Goal: Information Seeking & Learning: Learn about a topic

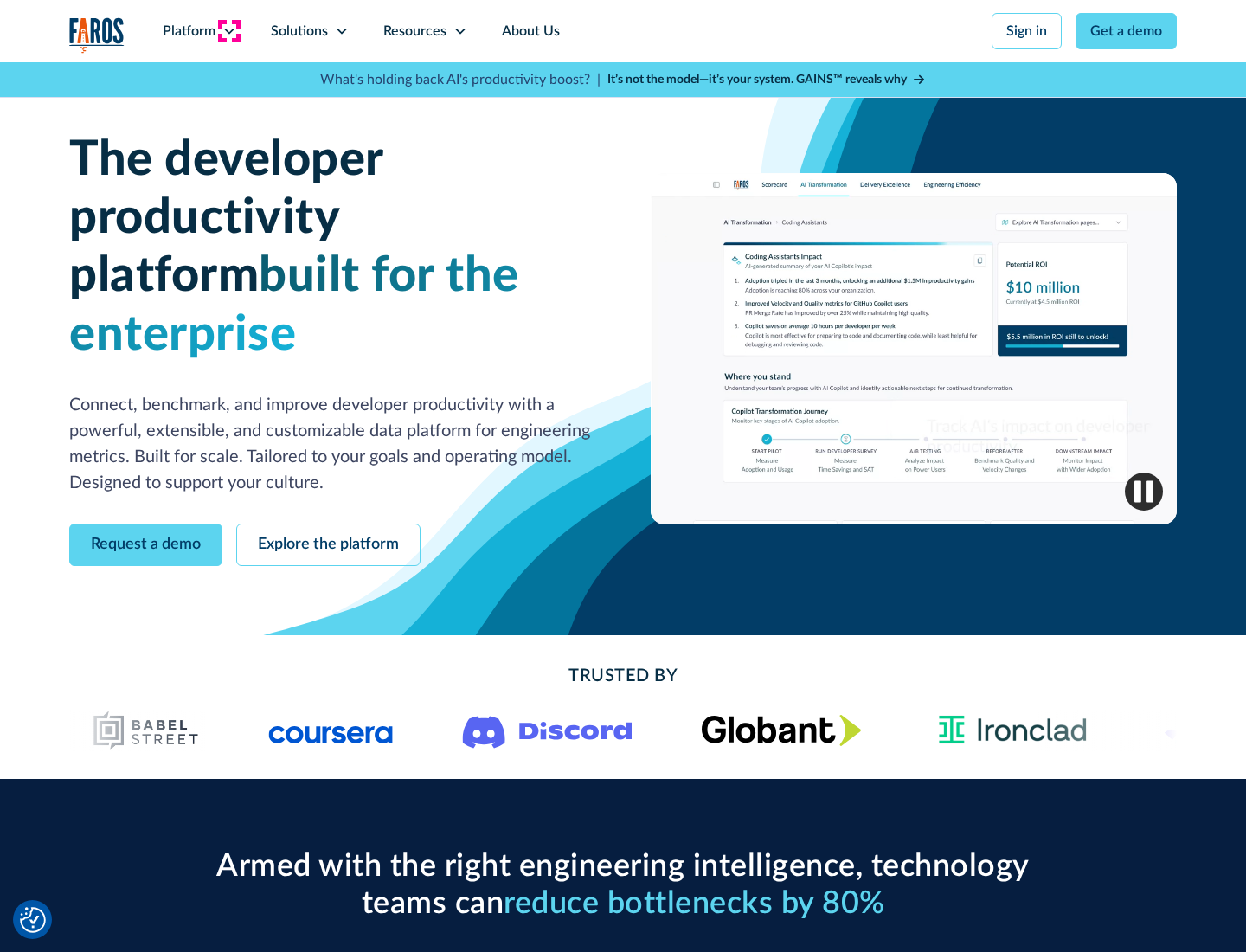
click at [228, 31] on icon at bounding box center [228, 31] width 14 height 14
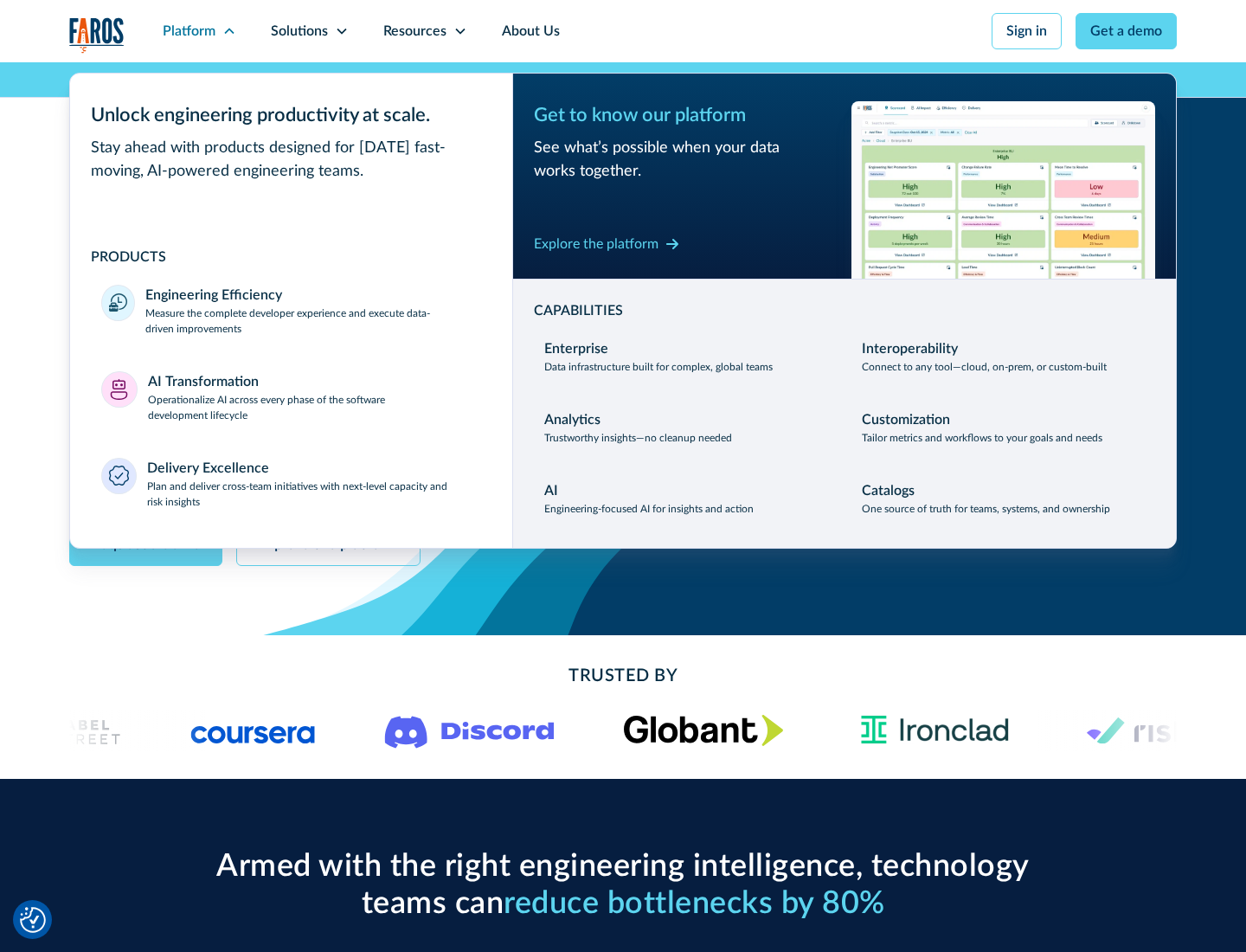
click at [313, 321] on p "Measure the complete developer experience and execute data-driven improvements" at bounding box center [313, 321] width 336 height 31
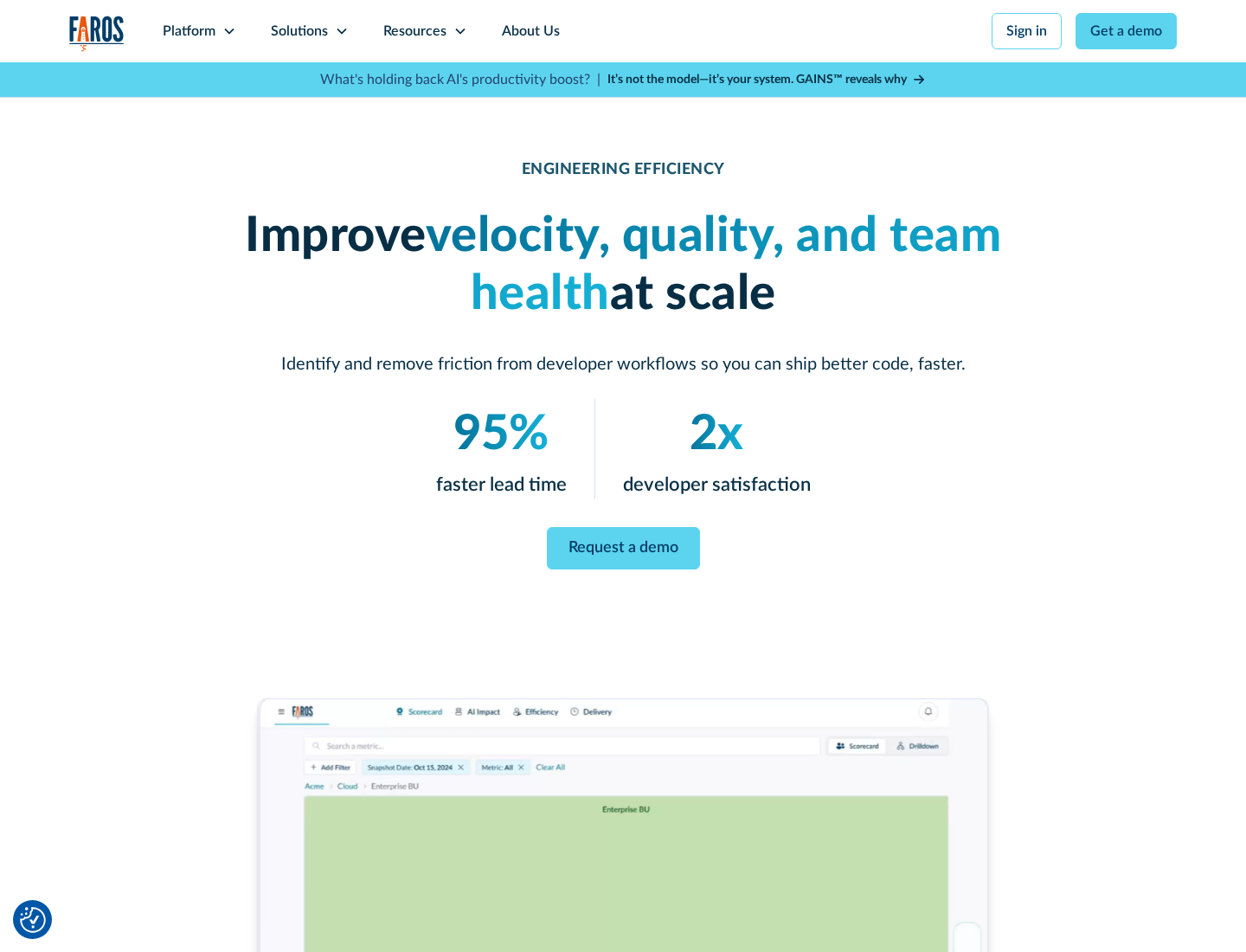
scroll to position [73, 0]
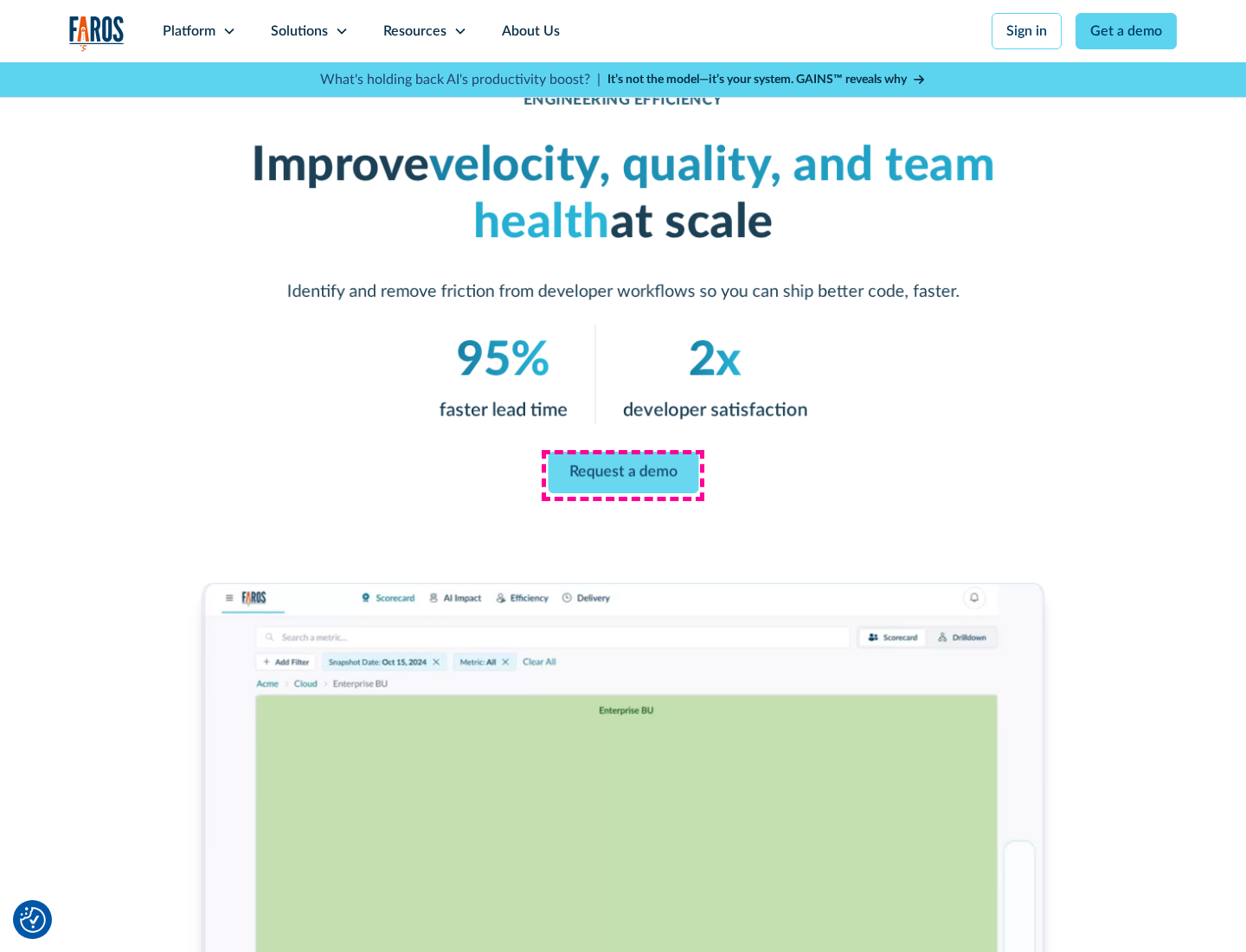
click at [623, 472] on link "Request a demo" at bounding box center [623, 472] width 151 height 41
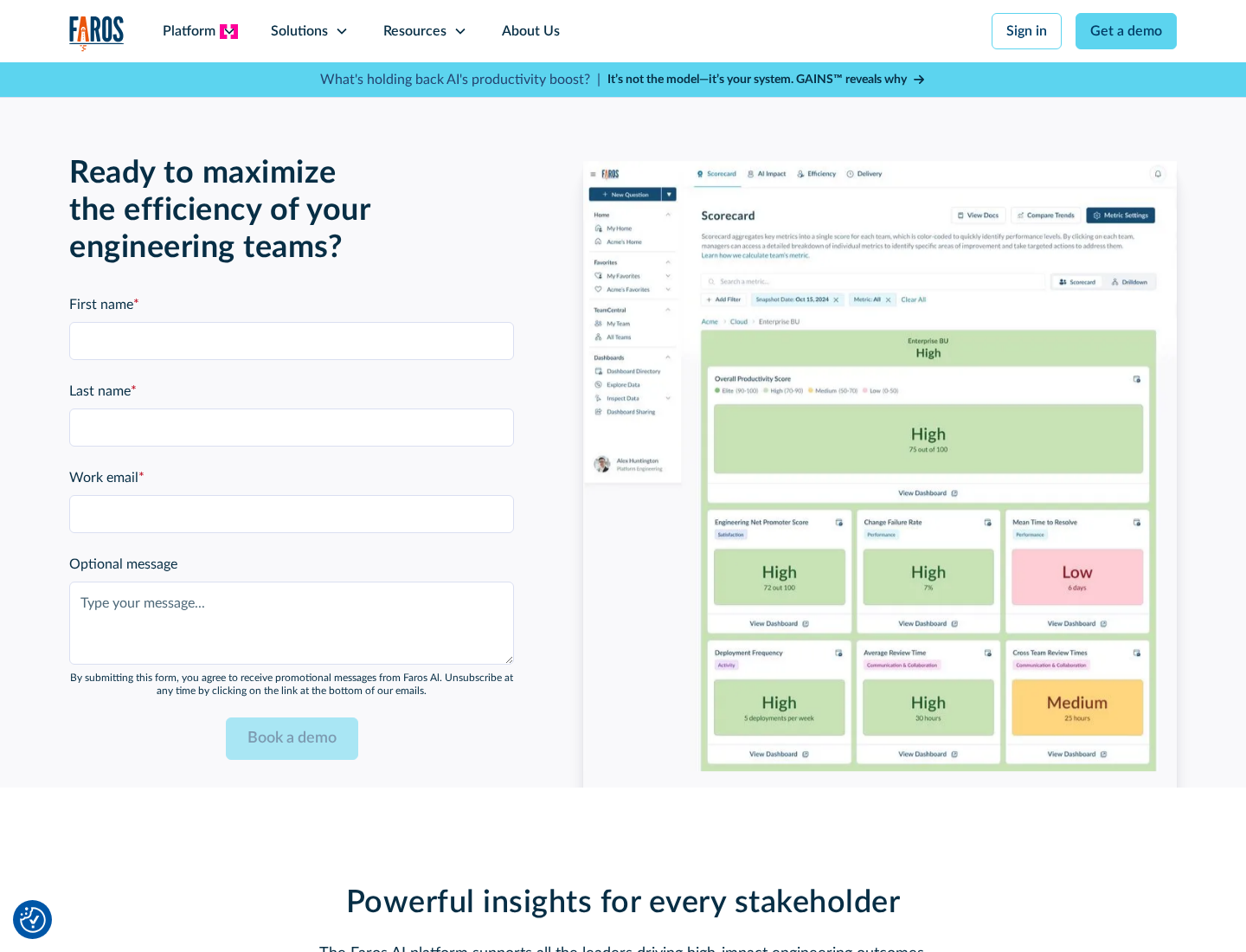
scroll to position [3797, 0]
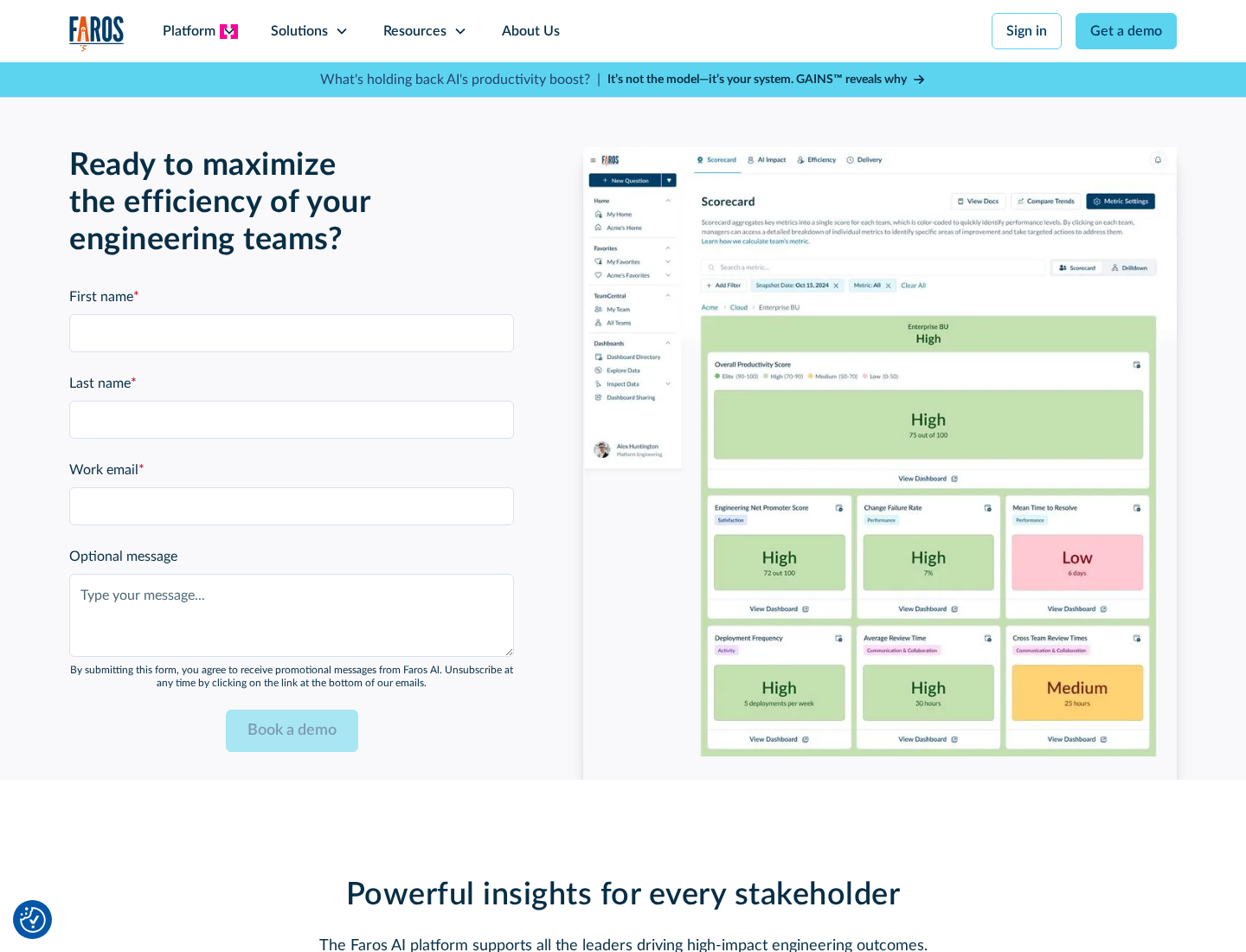
click at [228, 31] on icon at bounding box center [228, 31] width 14 height 14
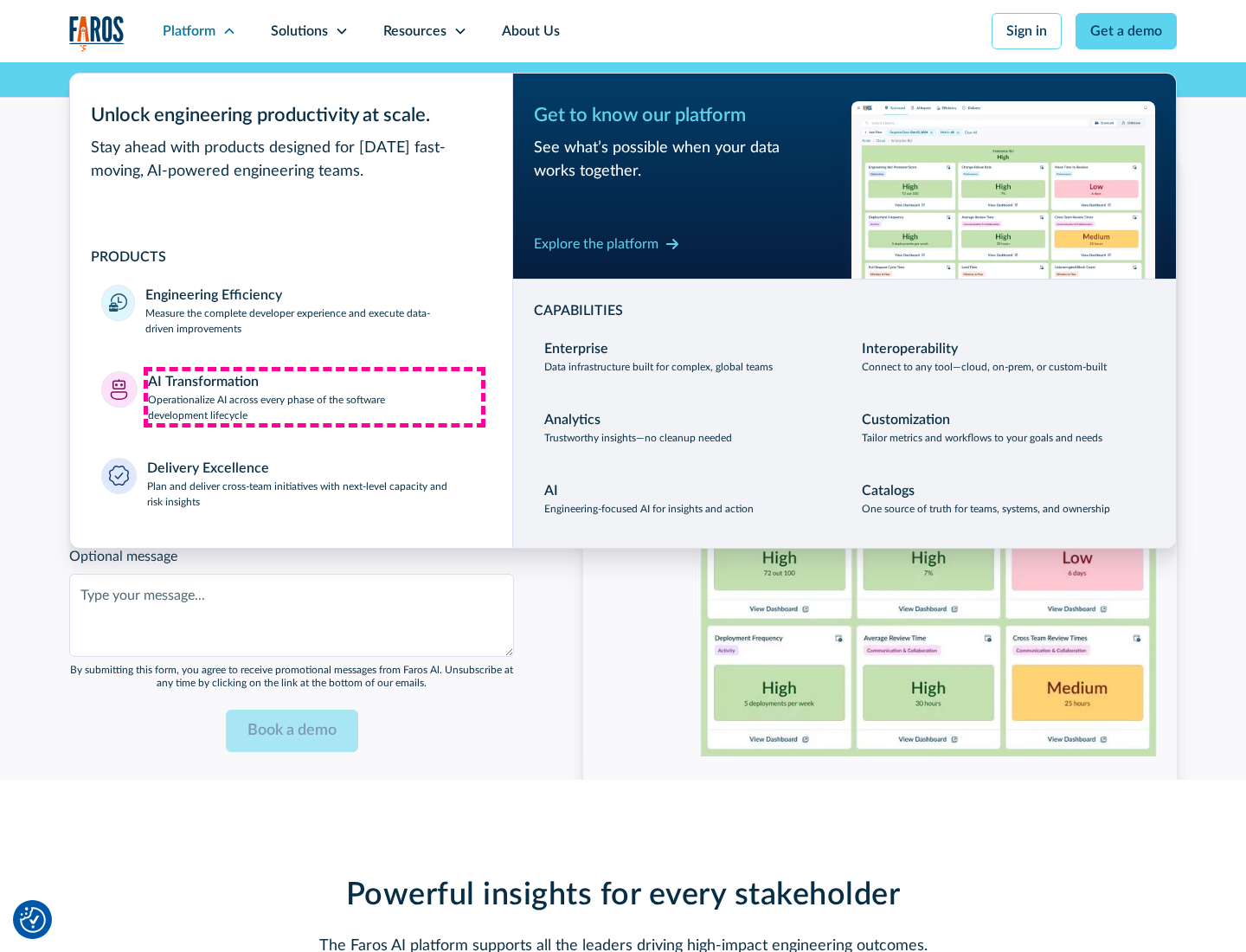
click at [314, 397] on p "Operationalize AI across every phase of the software development lifecycle" at bounding box center [315, 407] width 334 height 31
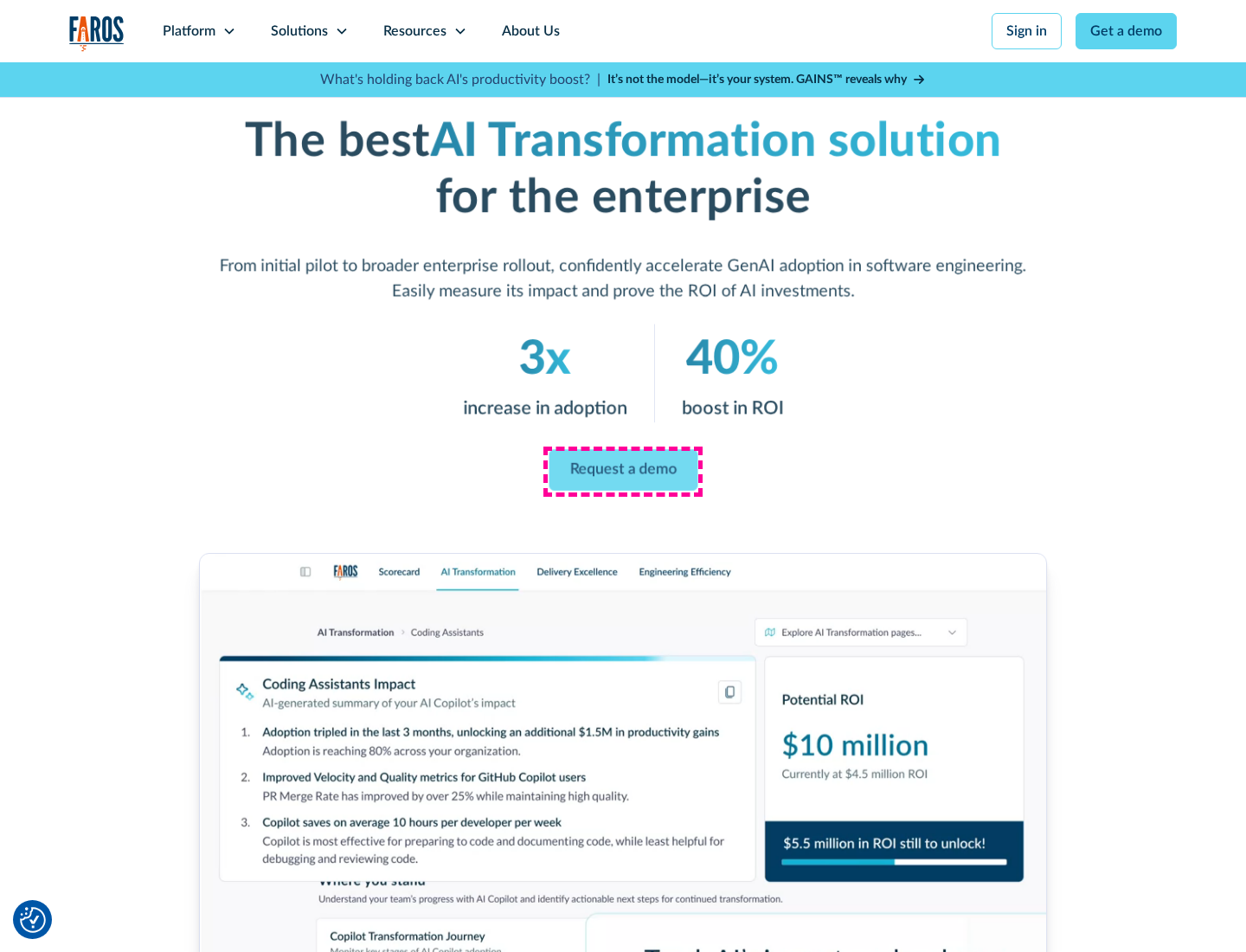
click at [623, 470] on link "Request a demo" at bounding box center [623, 471] width 149 height 41
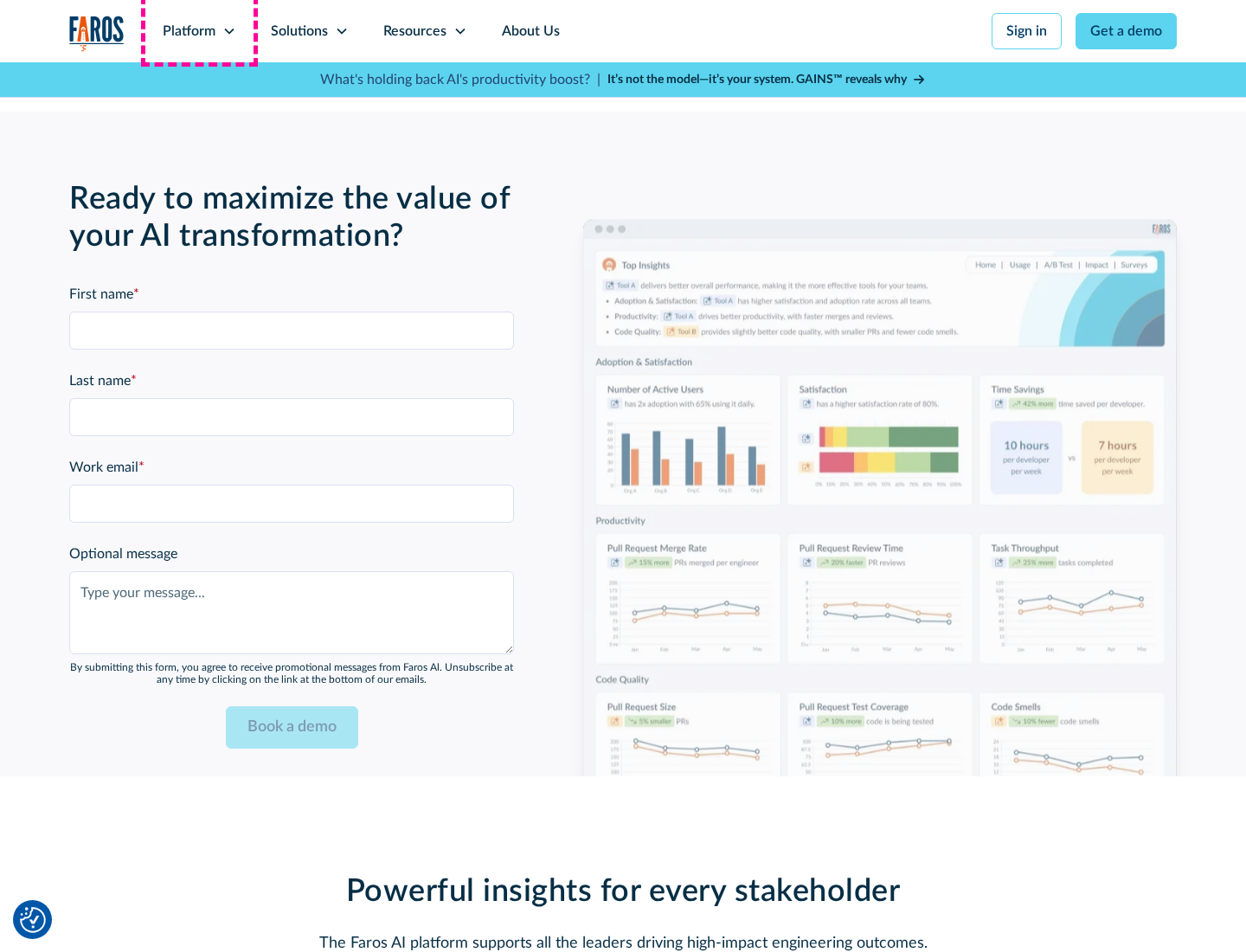
click at [199, 31] on div "Platform" at bounding box center [189, 31] width 53 height 21
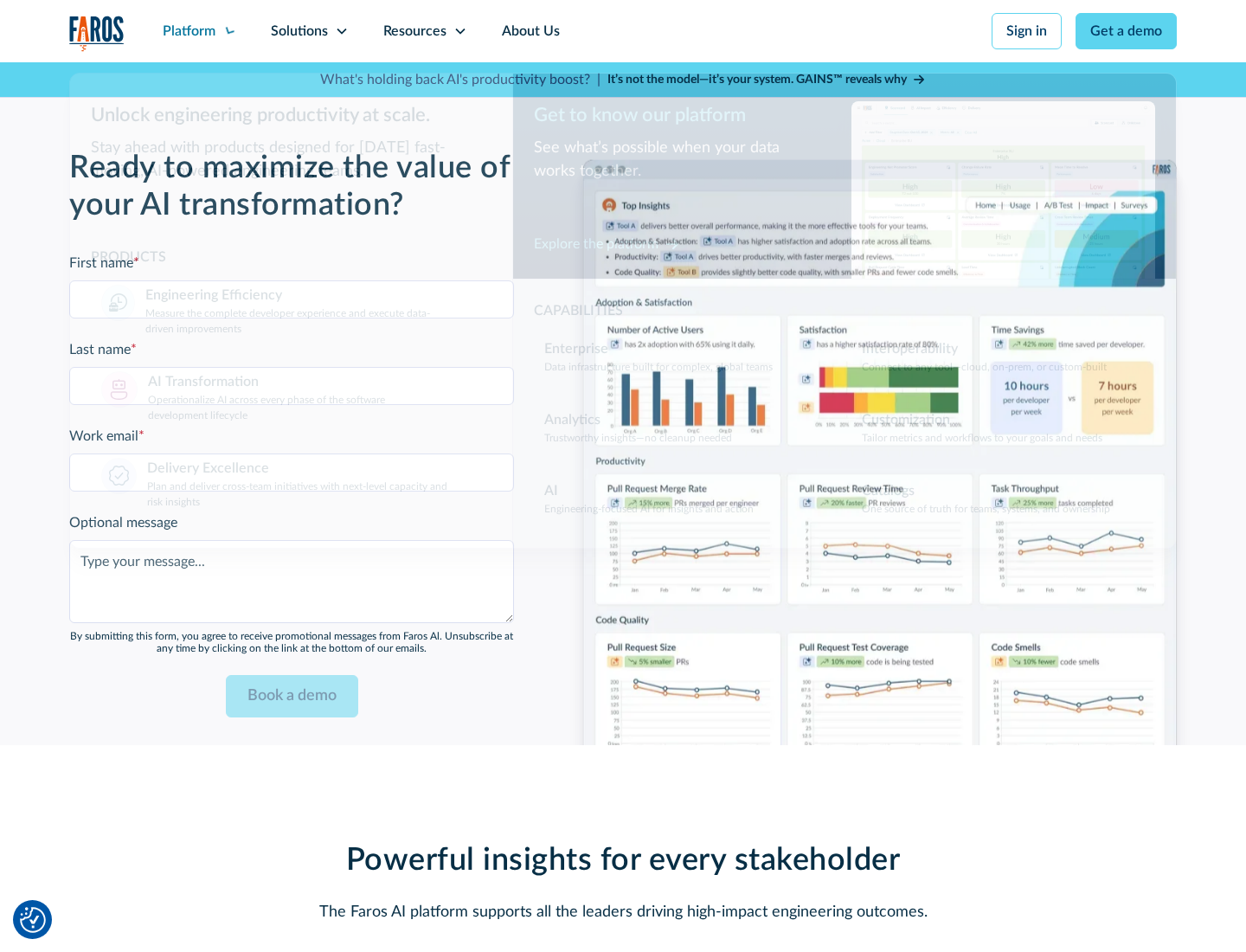
scroll to position [4214, 0]
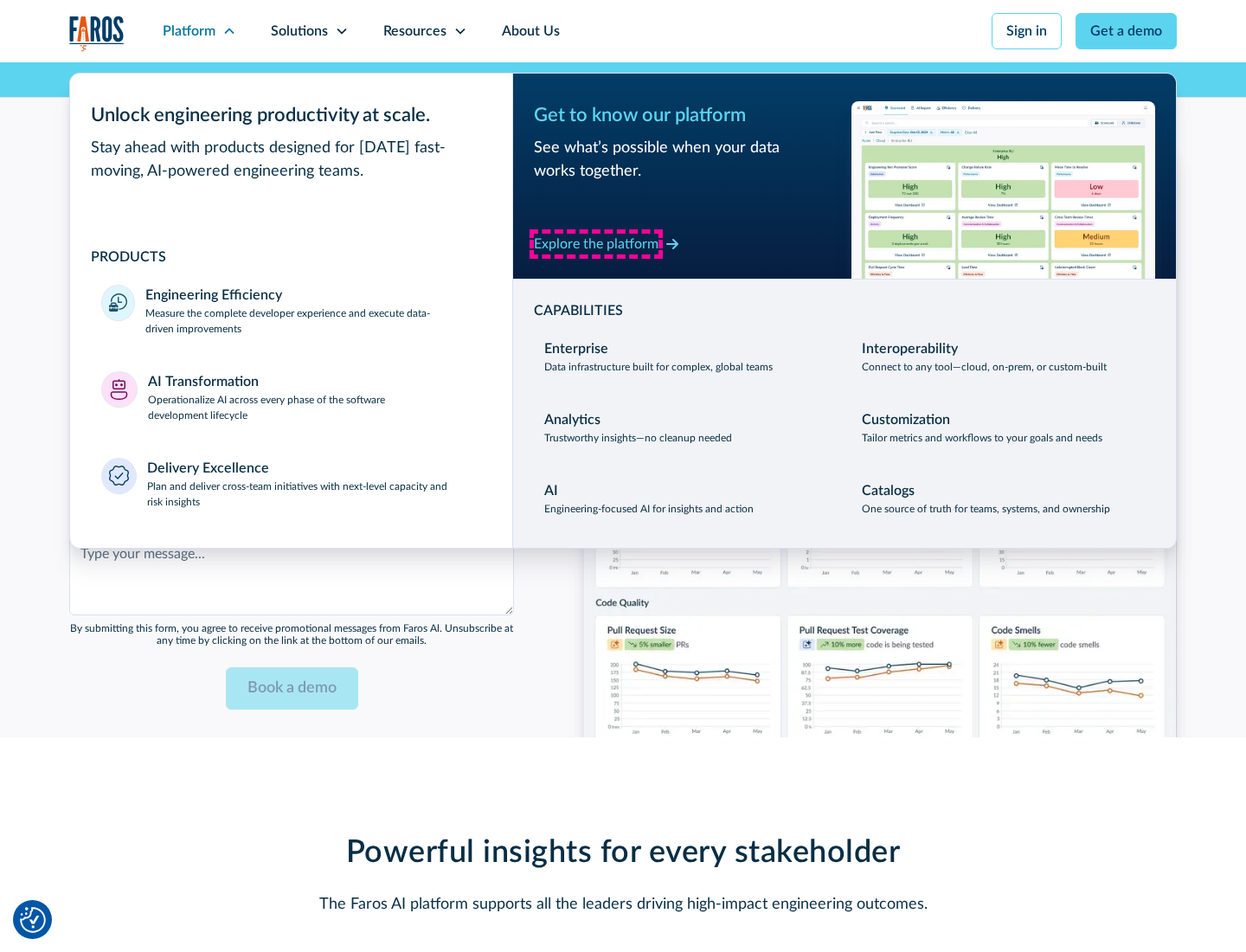
click at [597, 243] on div "Explore the platform" at bounding box center [597, 244] width 124 height 21
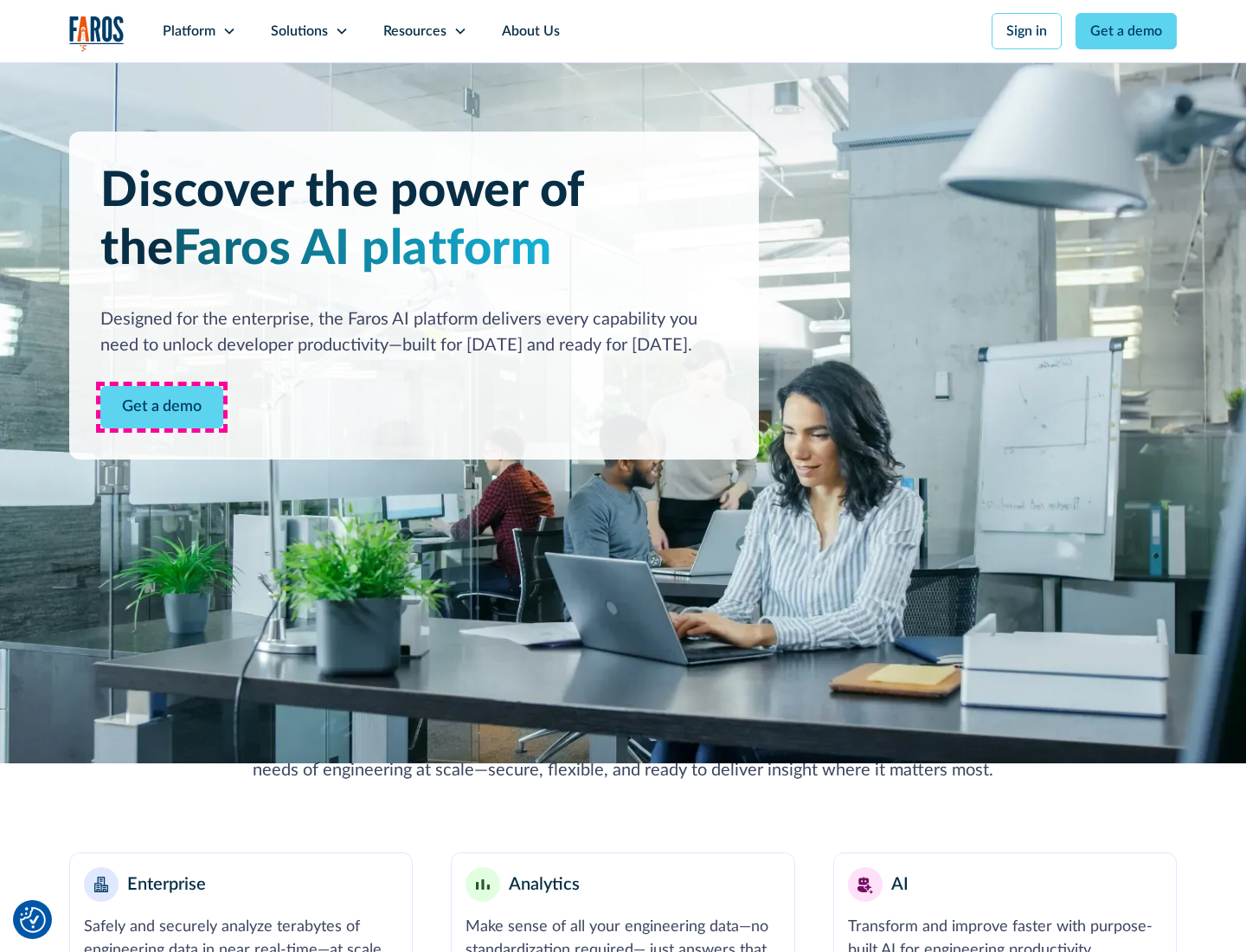
click at [162, 407] on link "Get a demo" at bounding box center [162, 407] width 123 height 42
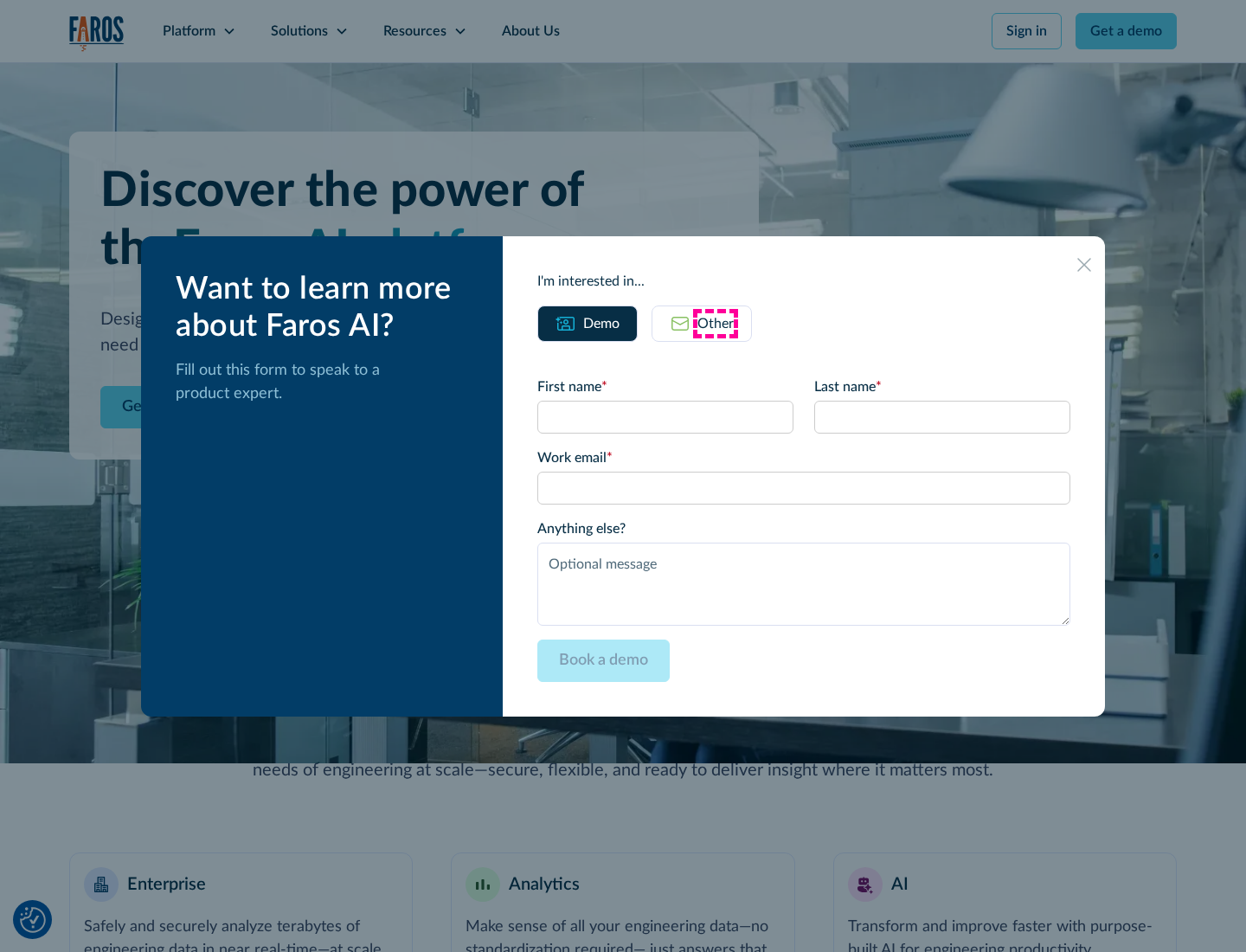
click at [716, 323] on div "Other" at bounding box center [716, 323] width 37 height 21
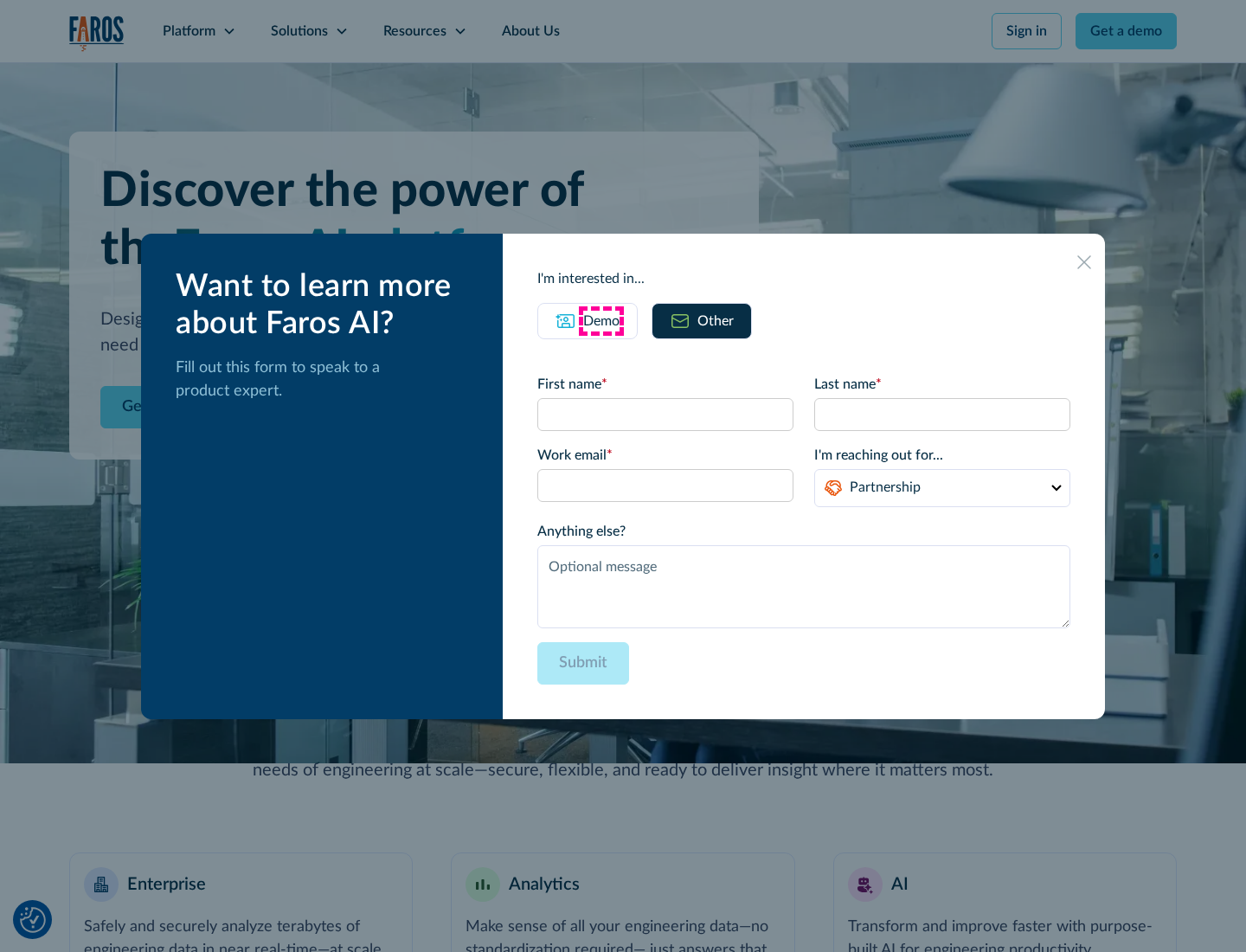
click at [601, 321] on div "Demo" at bounding box center [602, 321] width 37 height 21
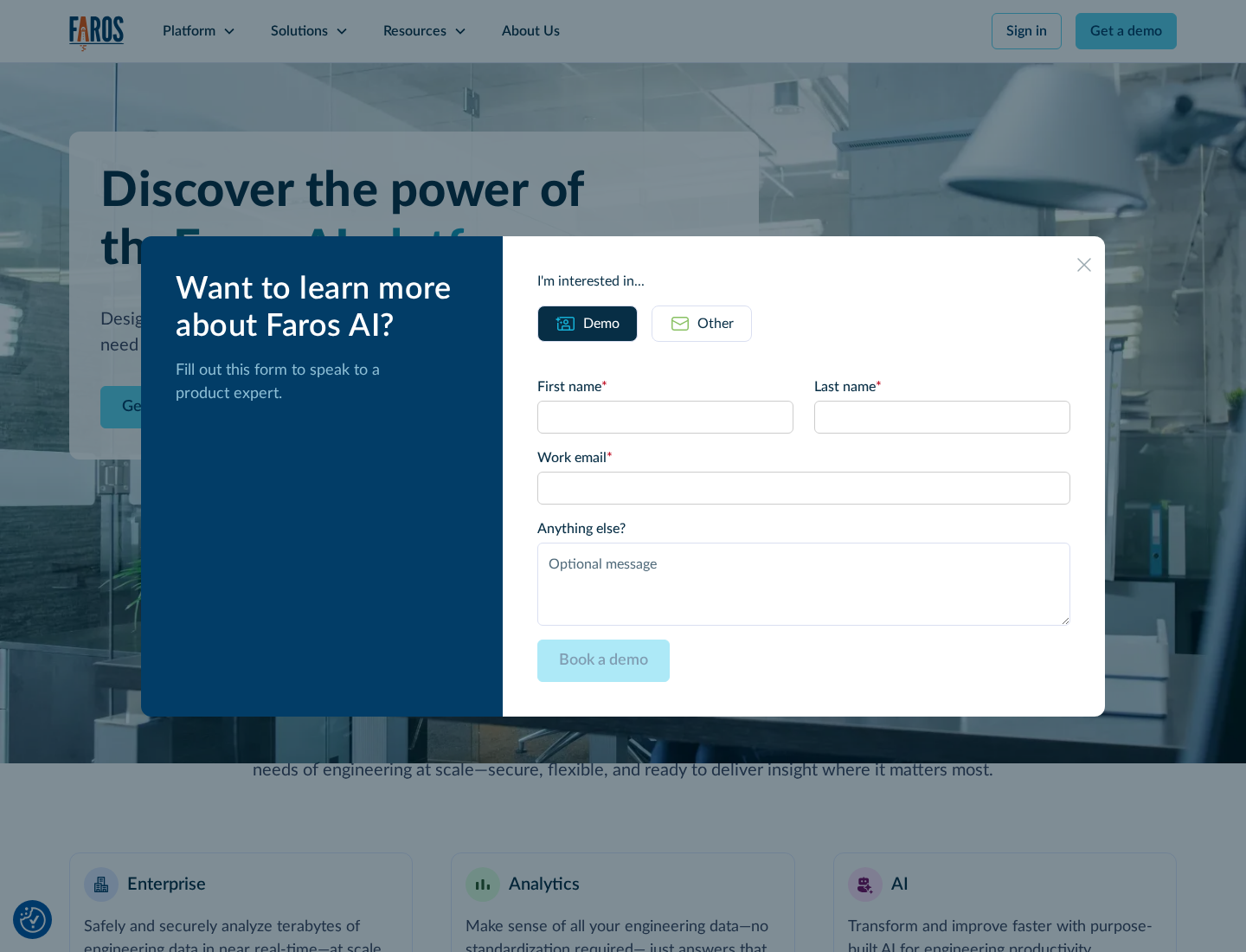
click at [1084, 264] on icon at bounding box center [1084, 264] width 14 height 14
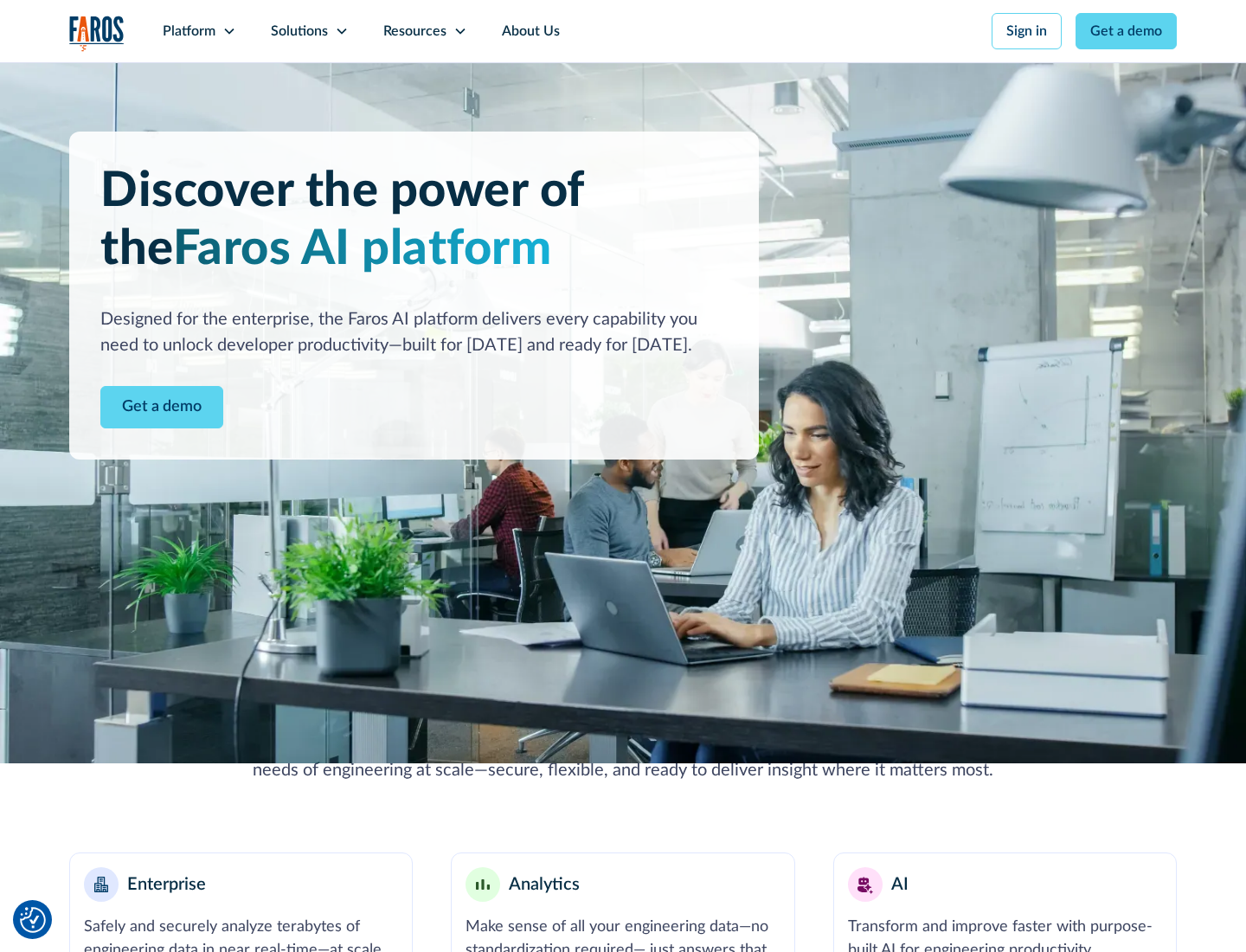
click at [228, 31] on icon at bounding box center [228, 31] width 14 height 14
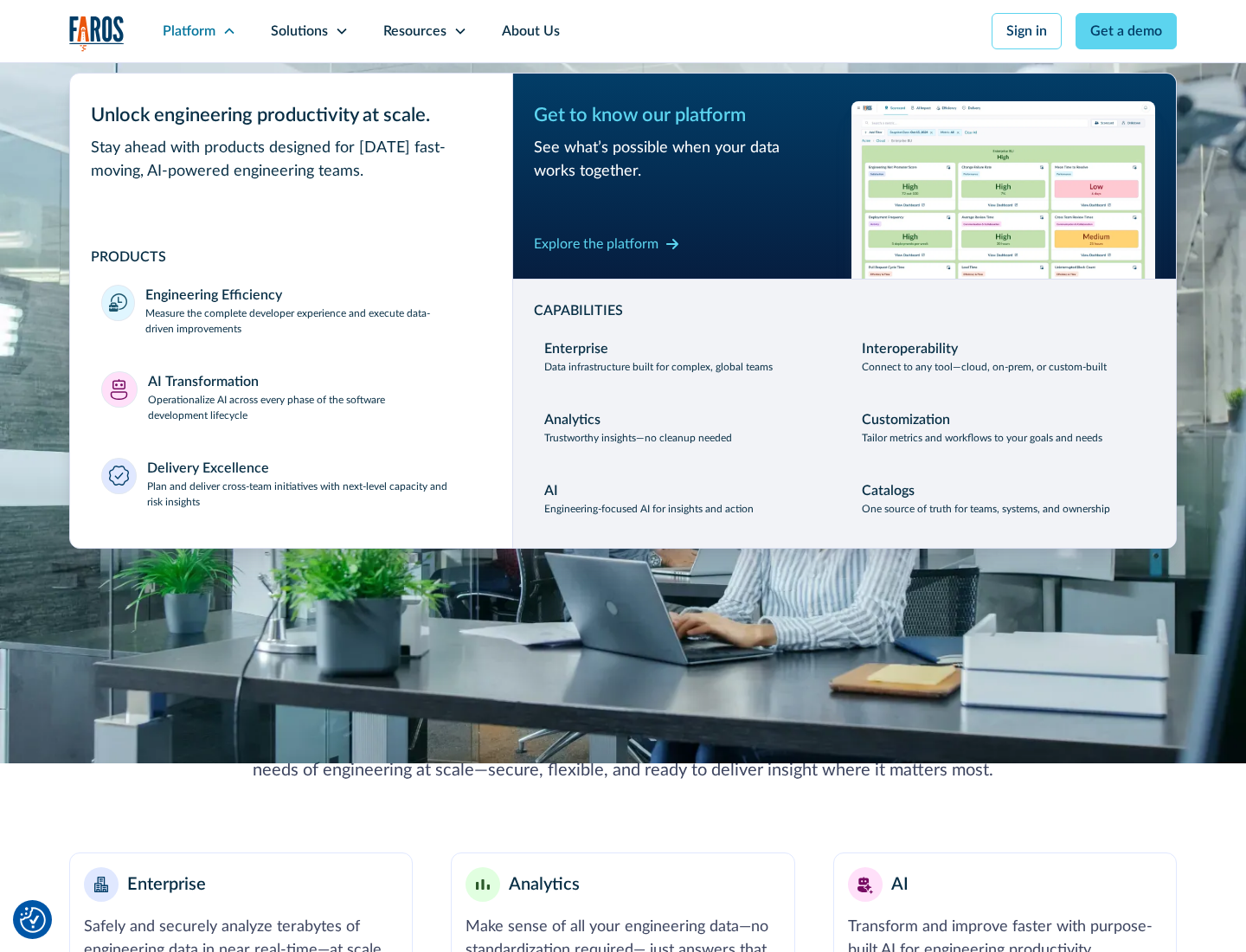
click at [313, 493] on p "Plan and deliver cross-team initiatives with next-level capacity and risk insig…" at bounding box center [314, 494] width 335 height 31
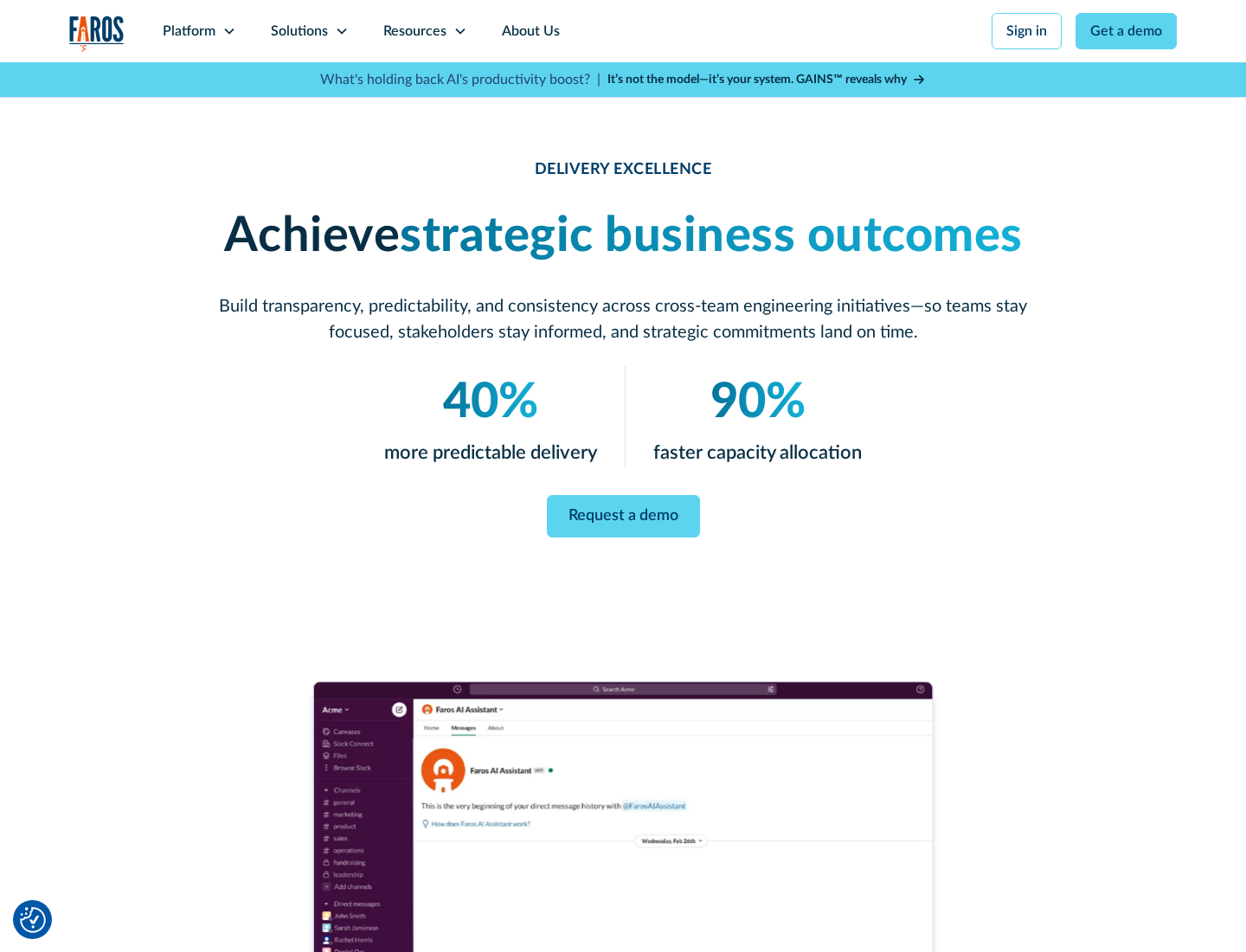
click at [341, 31] on icon at bounding box center [342, 31] width 14 height 14
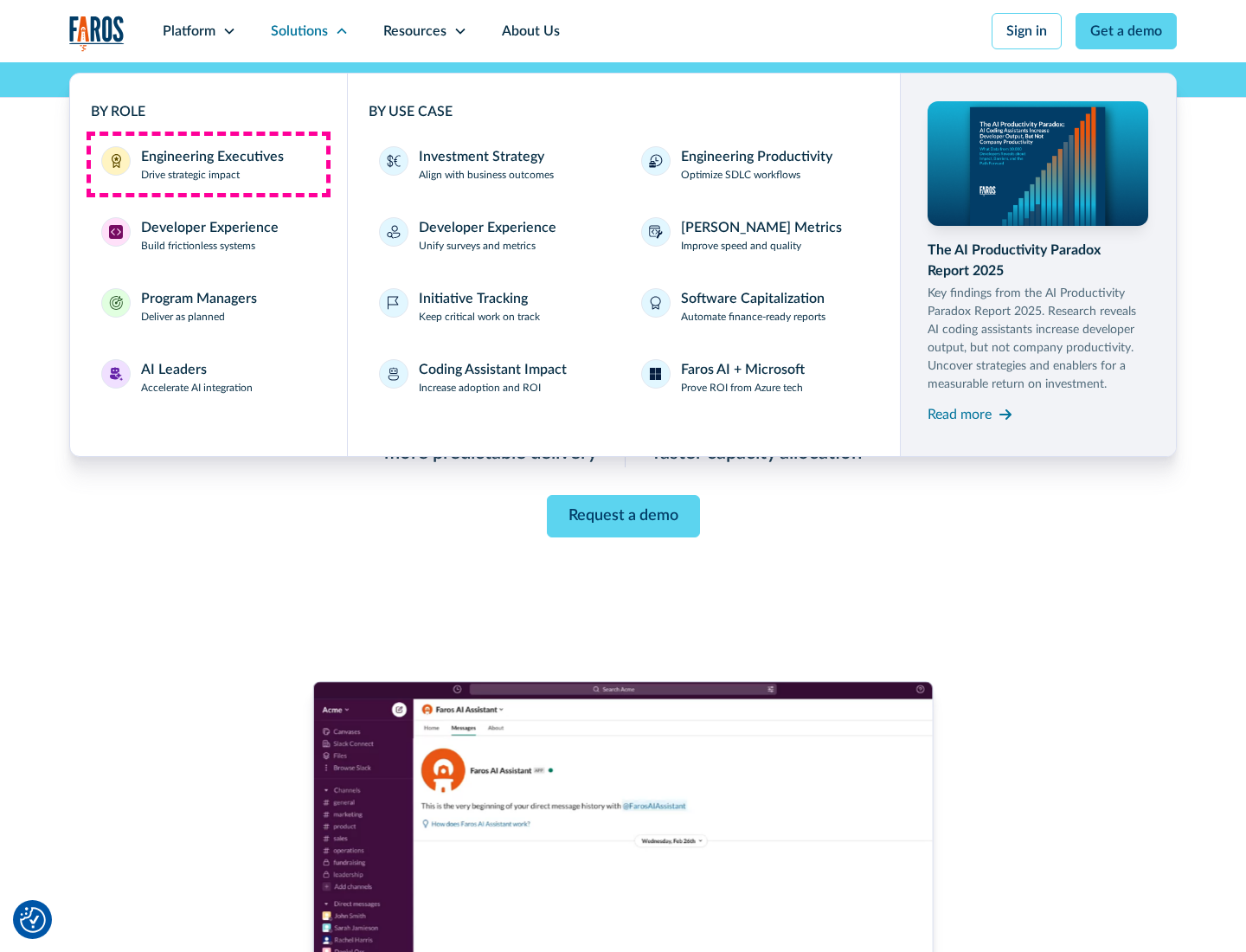
click at [207, 164] on div "Engineering Executives" at bounding box center [212, 156] width 143 height 21
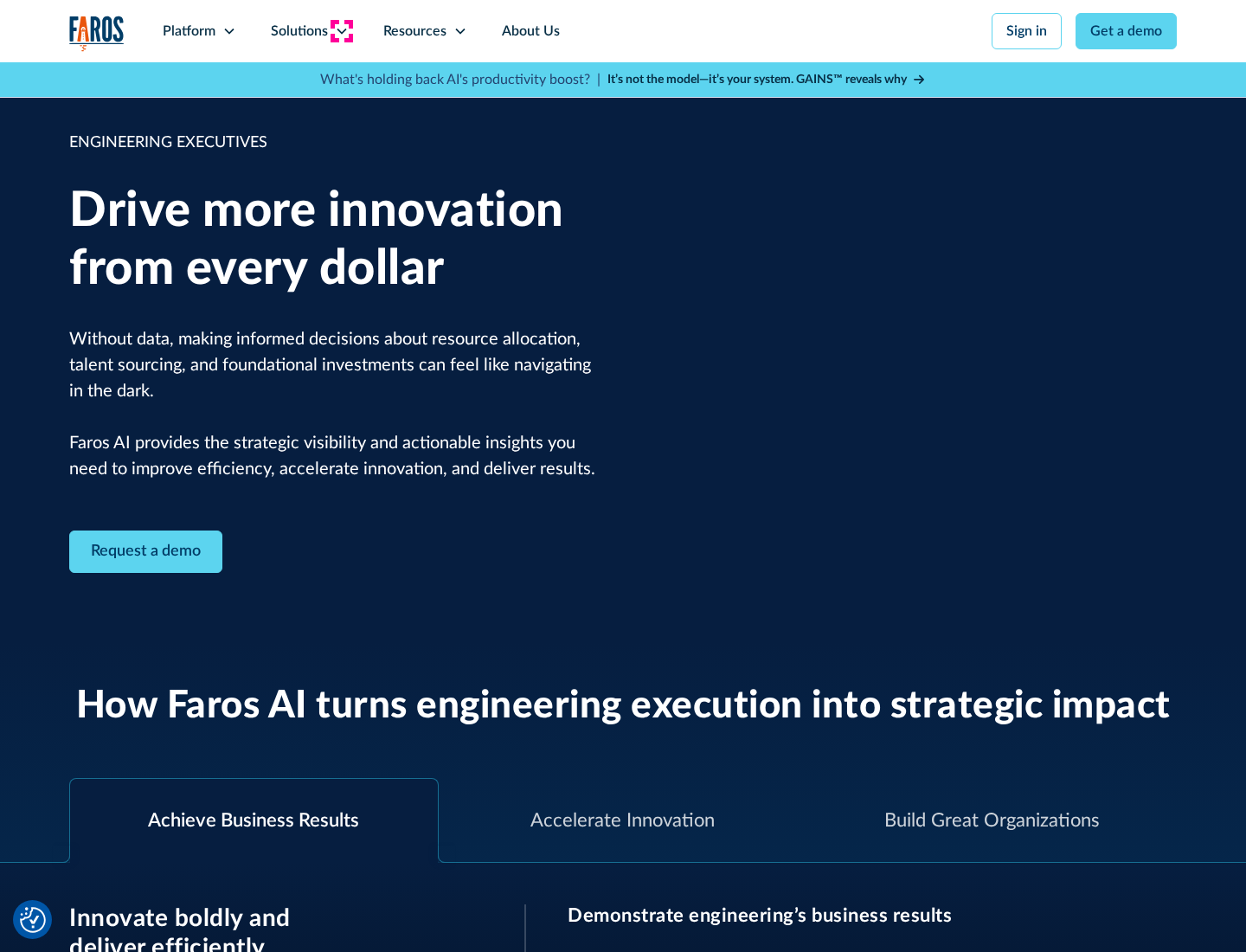
click at [341, 31] on icon at bounding box center [342, 31] width 14 height 14
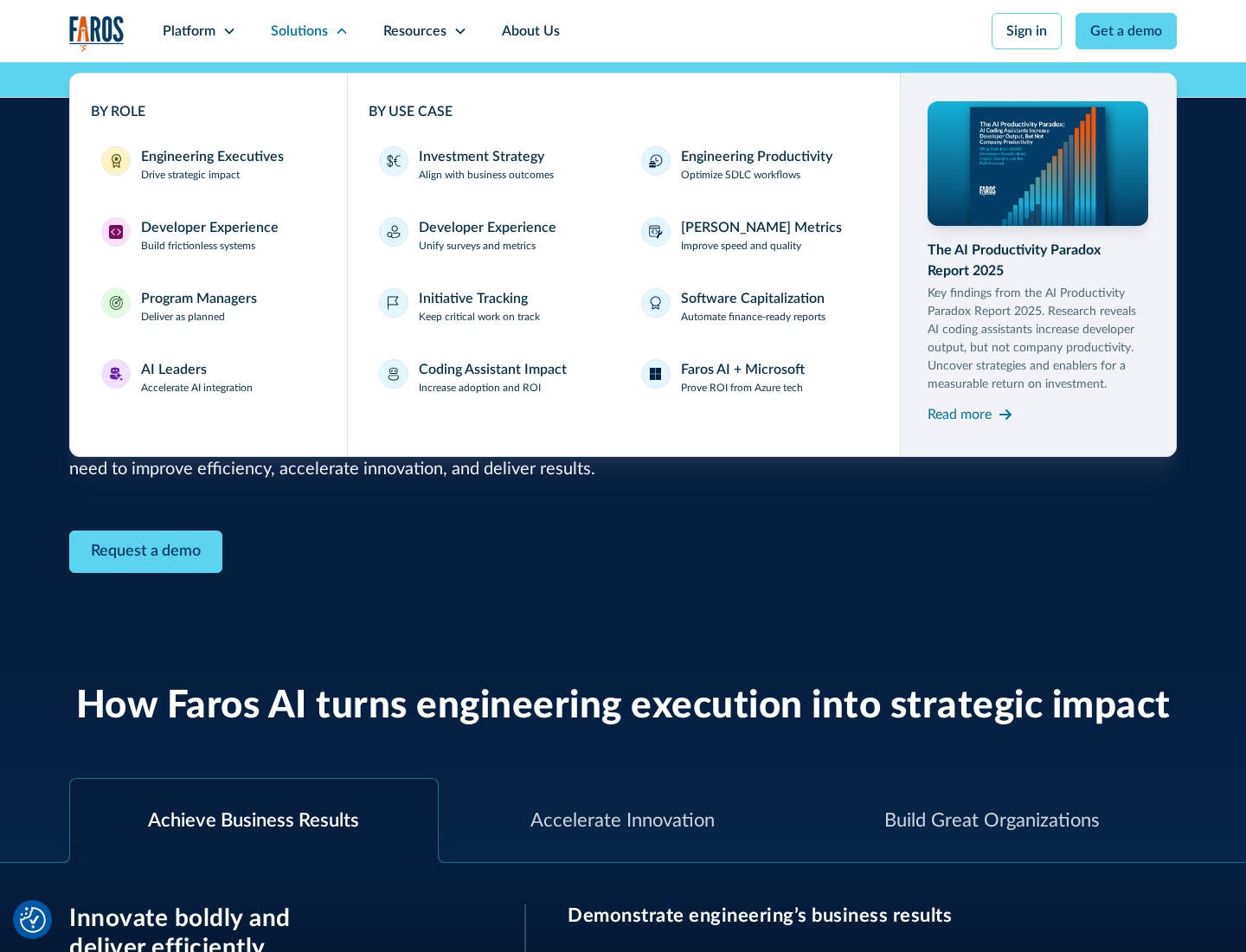
click at [207, 227] on div "Developer Experience" at bounding box center [209, 227] width 138 height 21
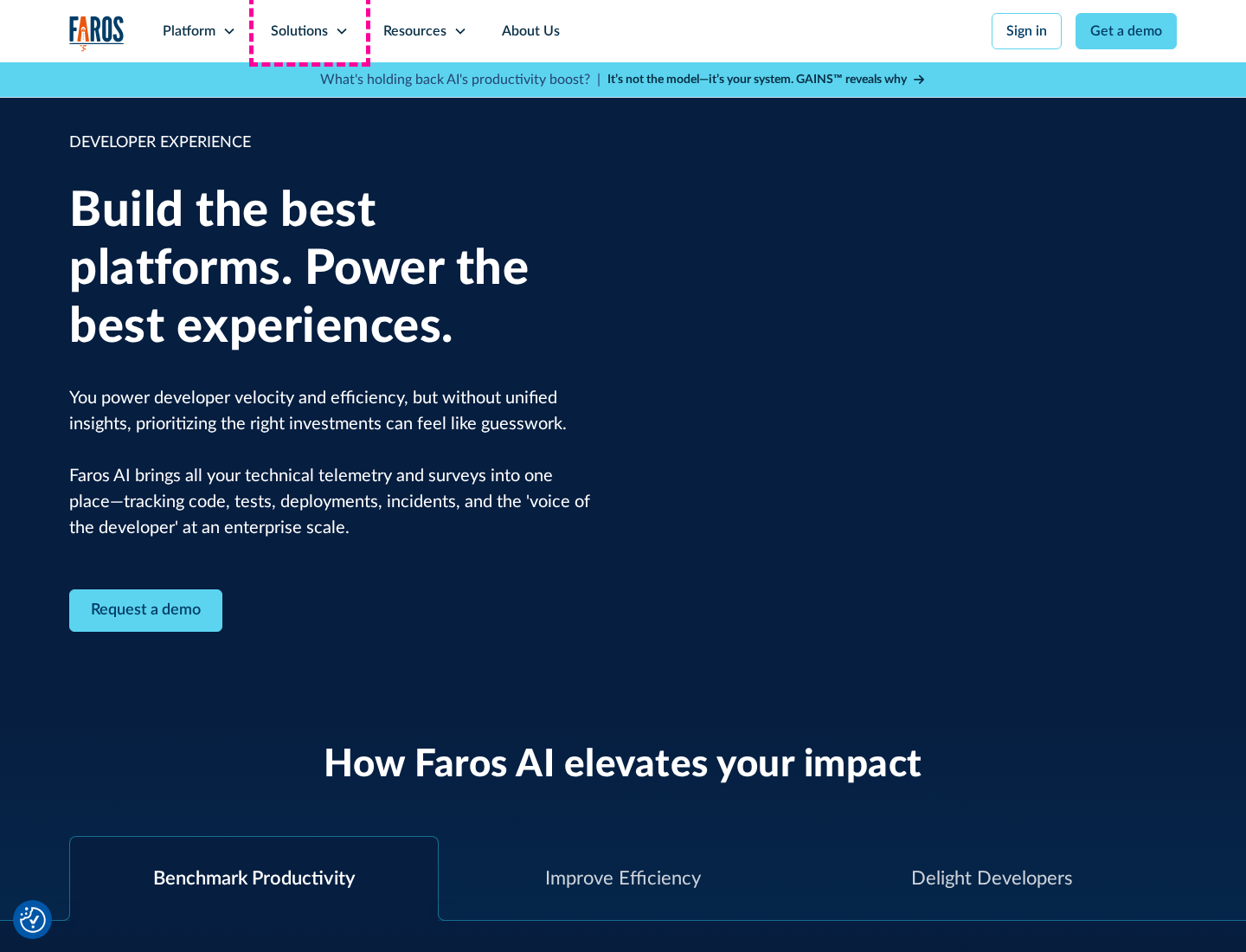
click at [309, 31] on div "Solutions" at bounding box center [300, 31] width 58 height 21
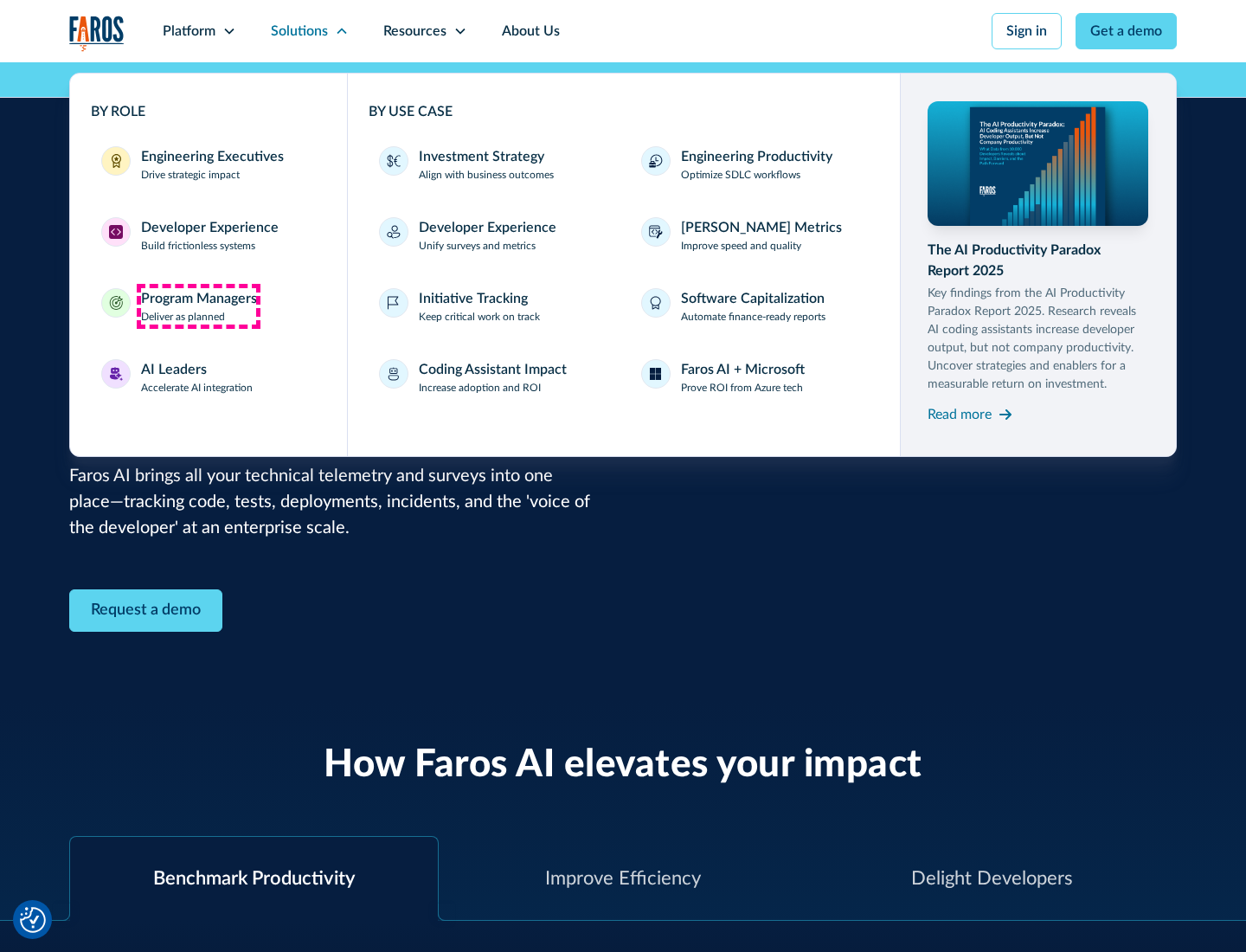
click at [198, 306] on div "Program Managers" at bounding box center [198, 298] width 116 height 21
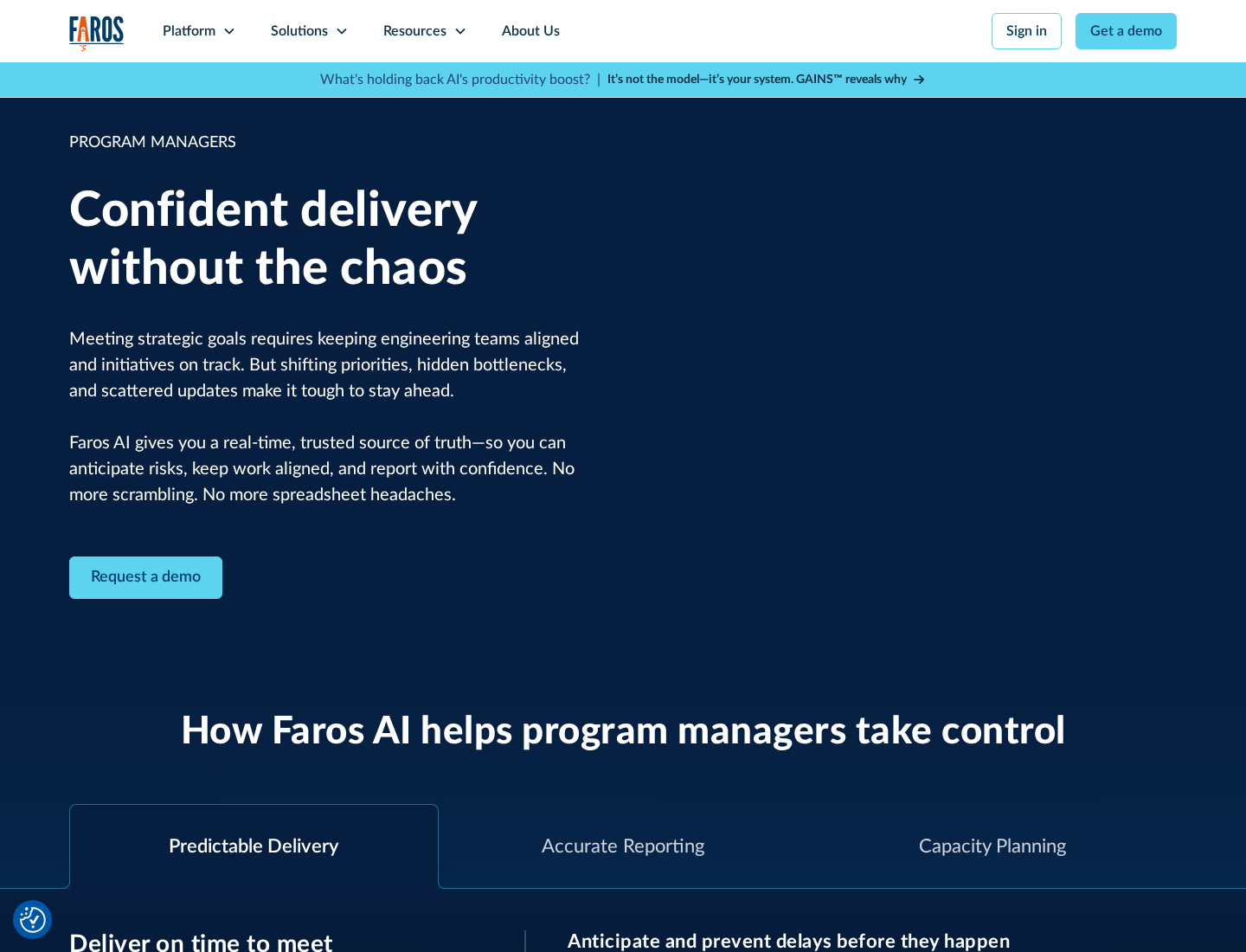
click at [341, 31] on icon at bounding box center [342, 31] width 14 height 14
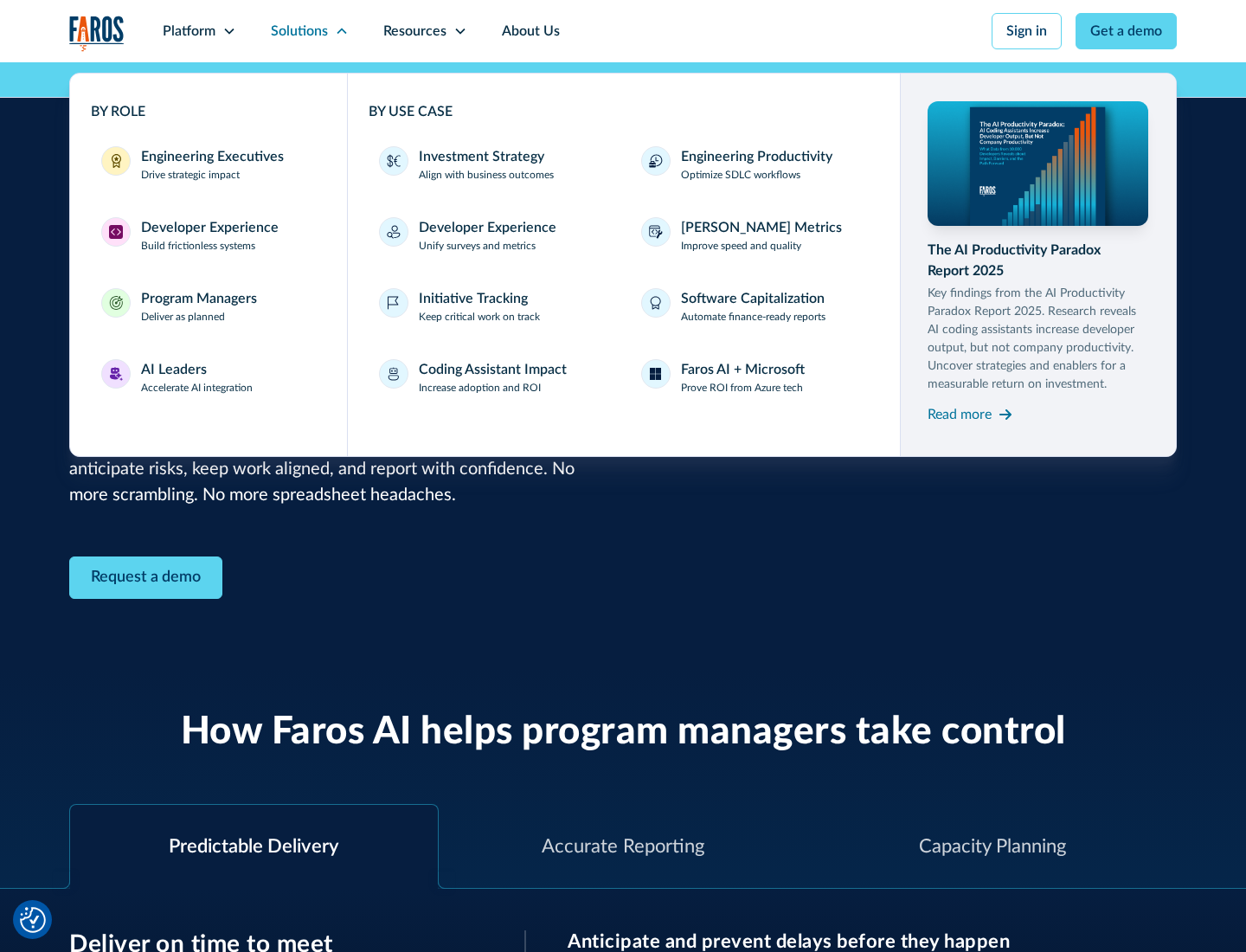
click at [197, 377] on div "AI Leaders" at bounding box center [174, 369] width 66 height 21
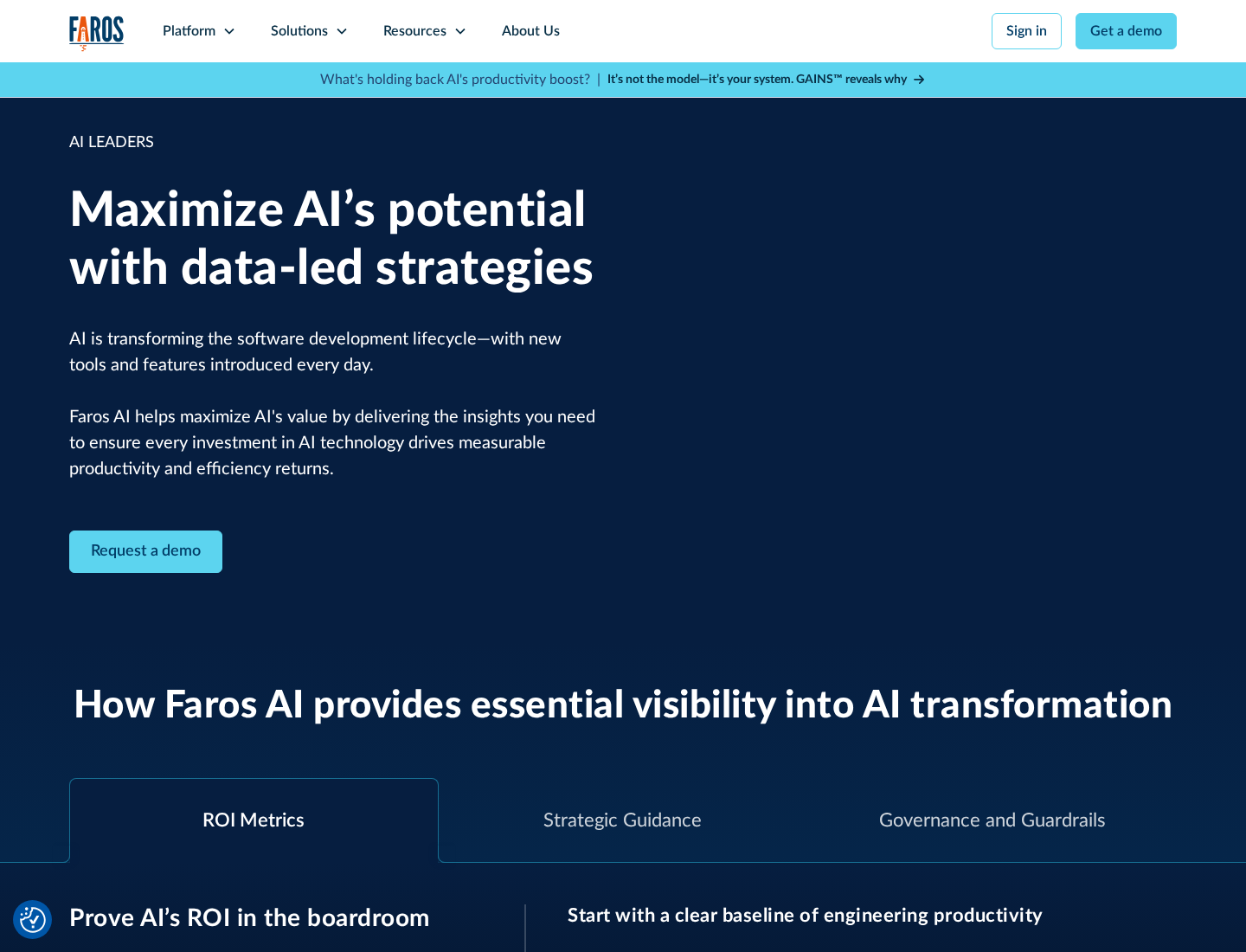
click at [341, 31] on icon at bounding box center [342, 31] width 14 height 14
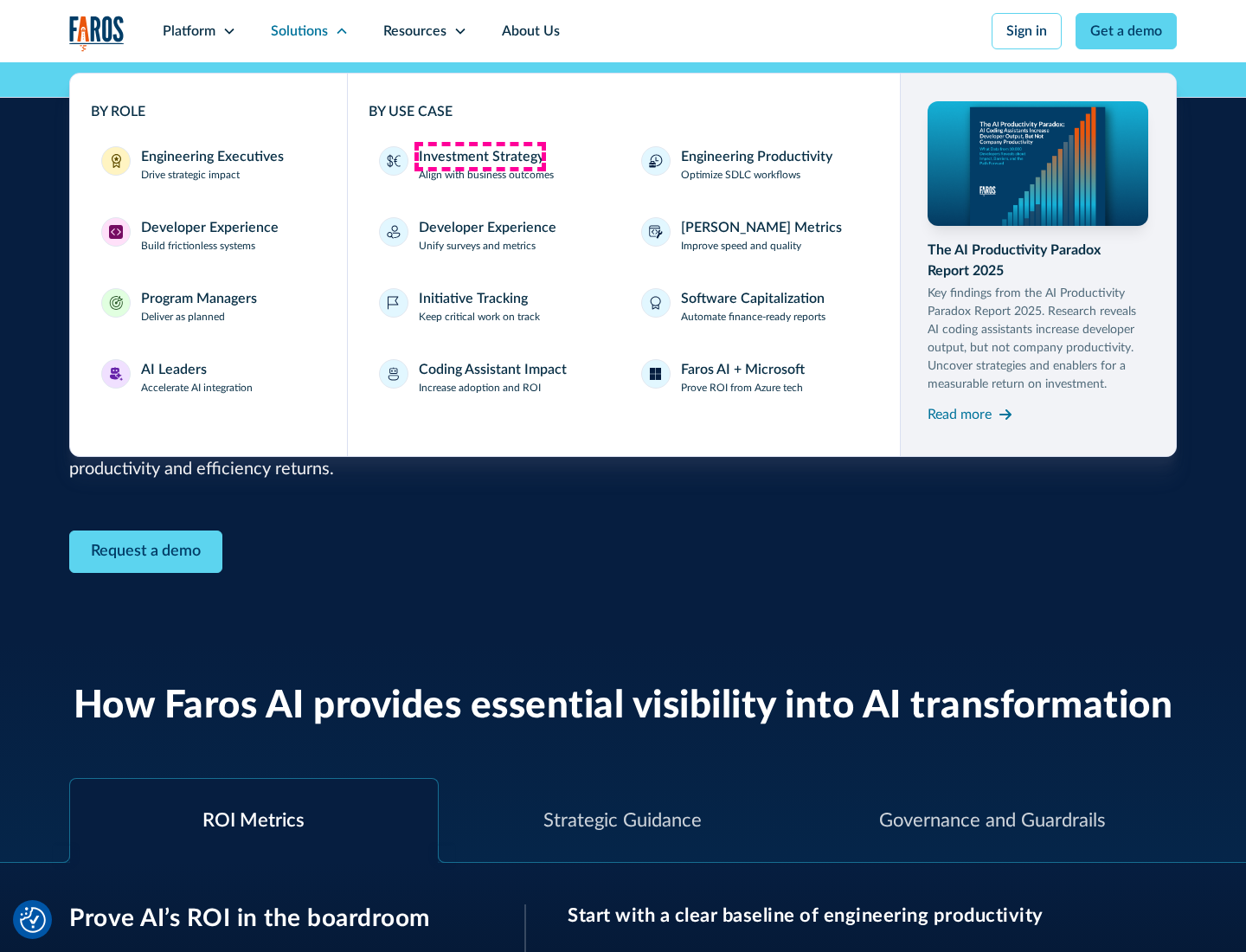
click at [480, 156] on div "Investment Strategy" at bounding box center [481, 156] width 125 height 21
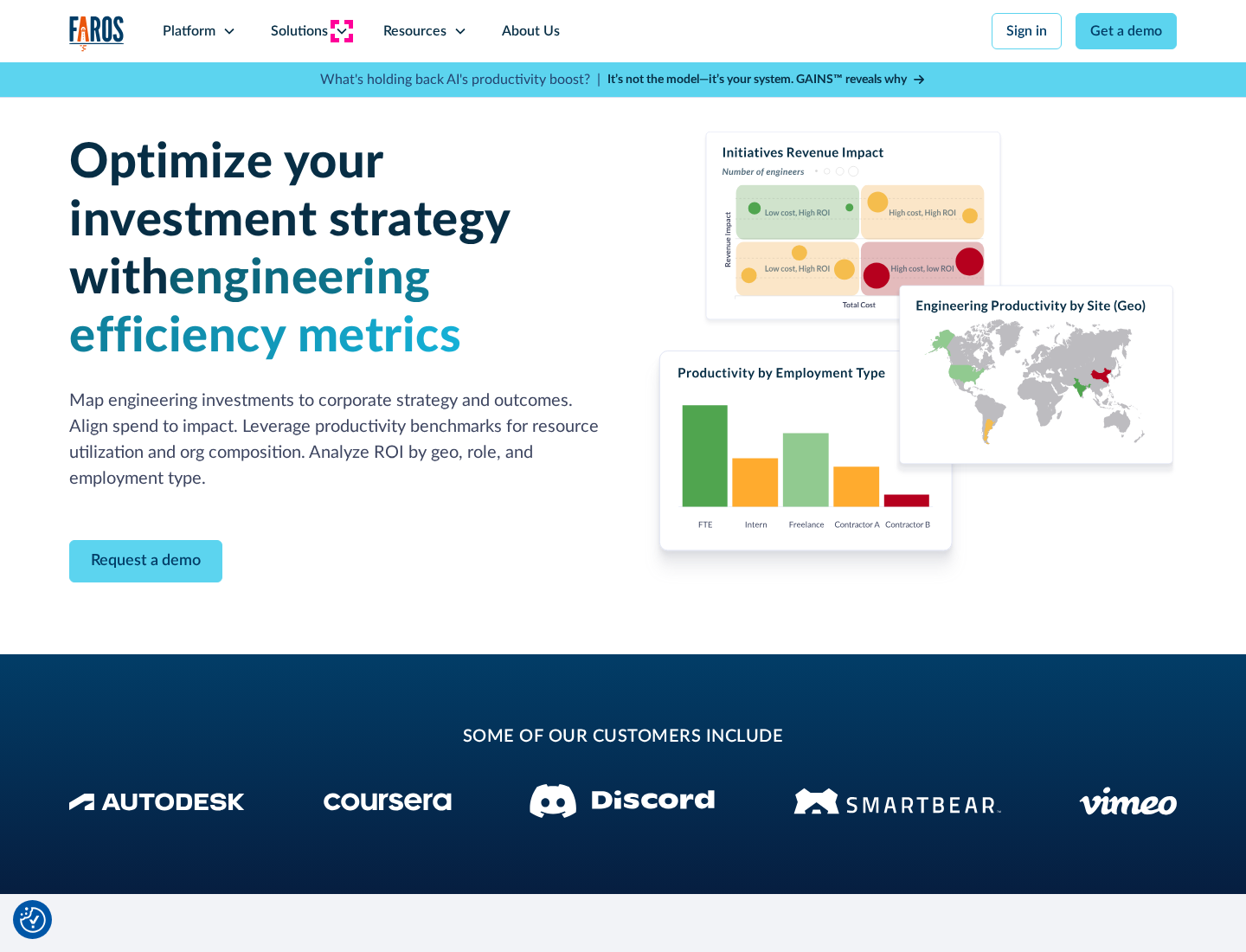
click at [341, 31] on icon at bounding box center [342, 31] width 14 height 14
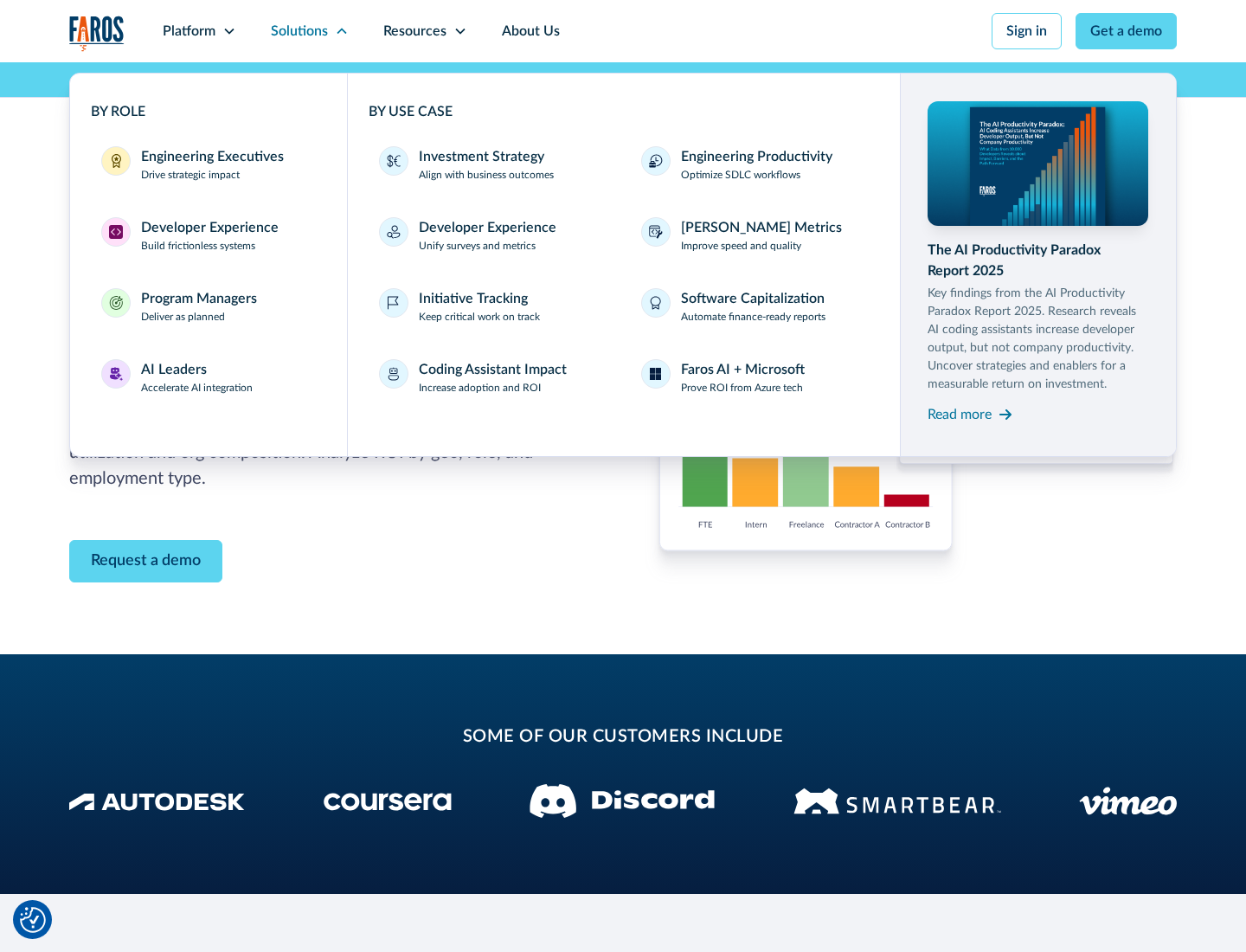
click at [742, 387] on p "Prove ROI from Azure tech" at bounding box center [743, 387] width 122 height 16
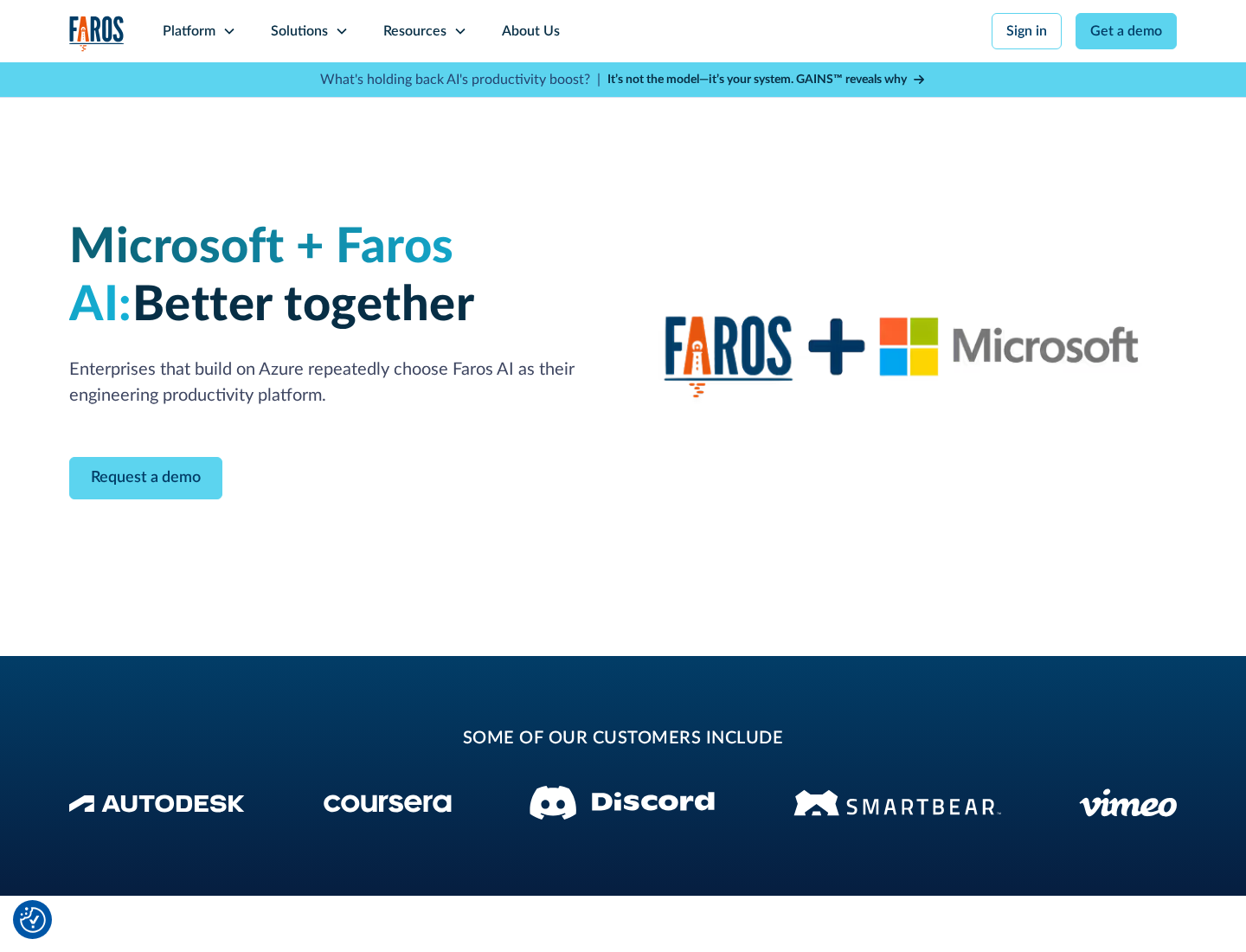
click at [341, 31] on icon at bounding box center [342, 31] width 14 height 14
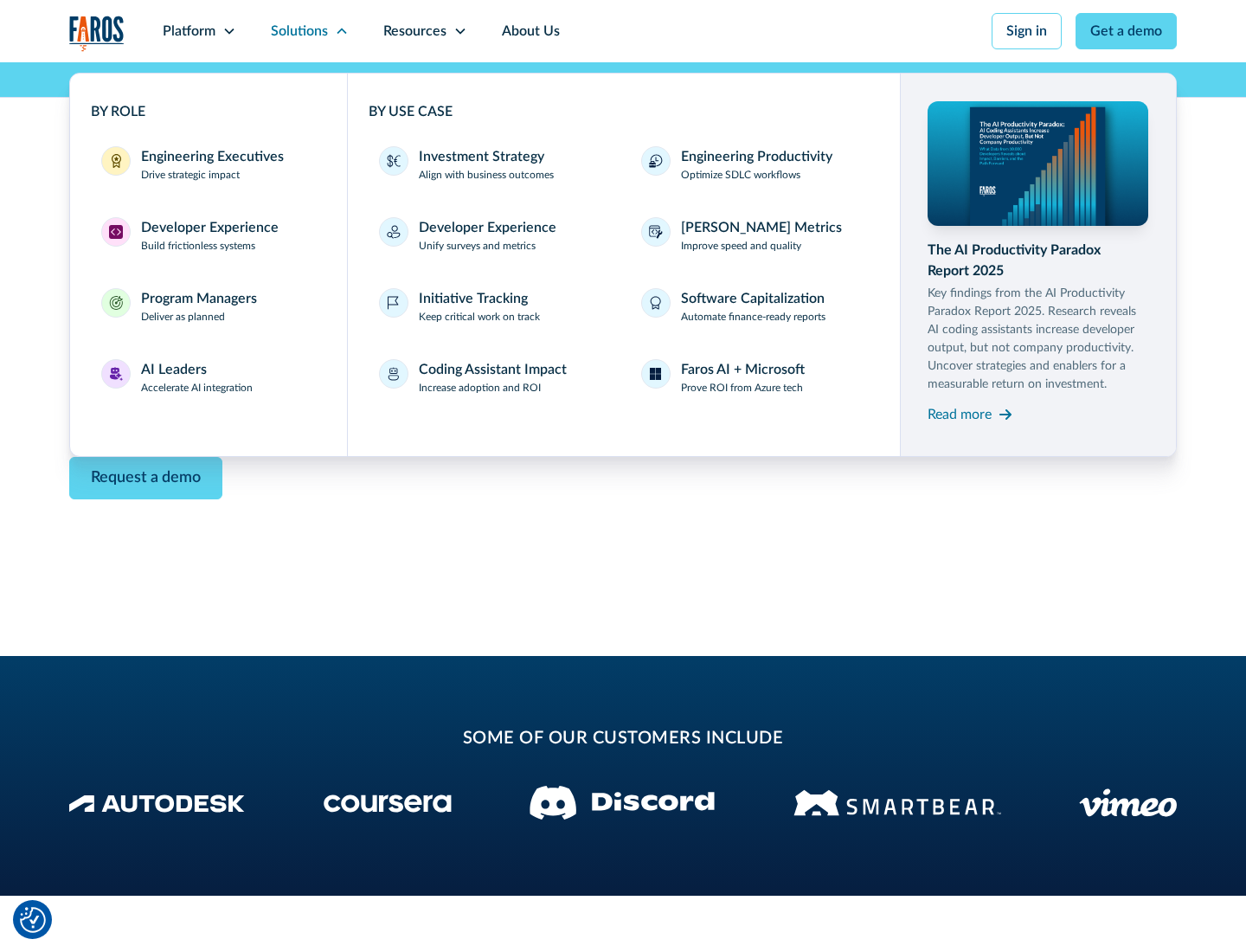
click at [960, 414] on div "Read more" at bounding box center [960, 414] width 64 height 21
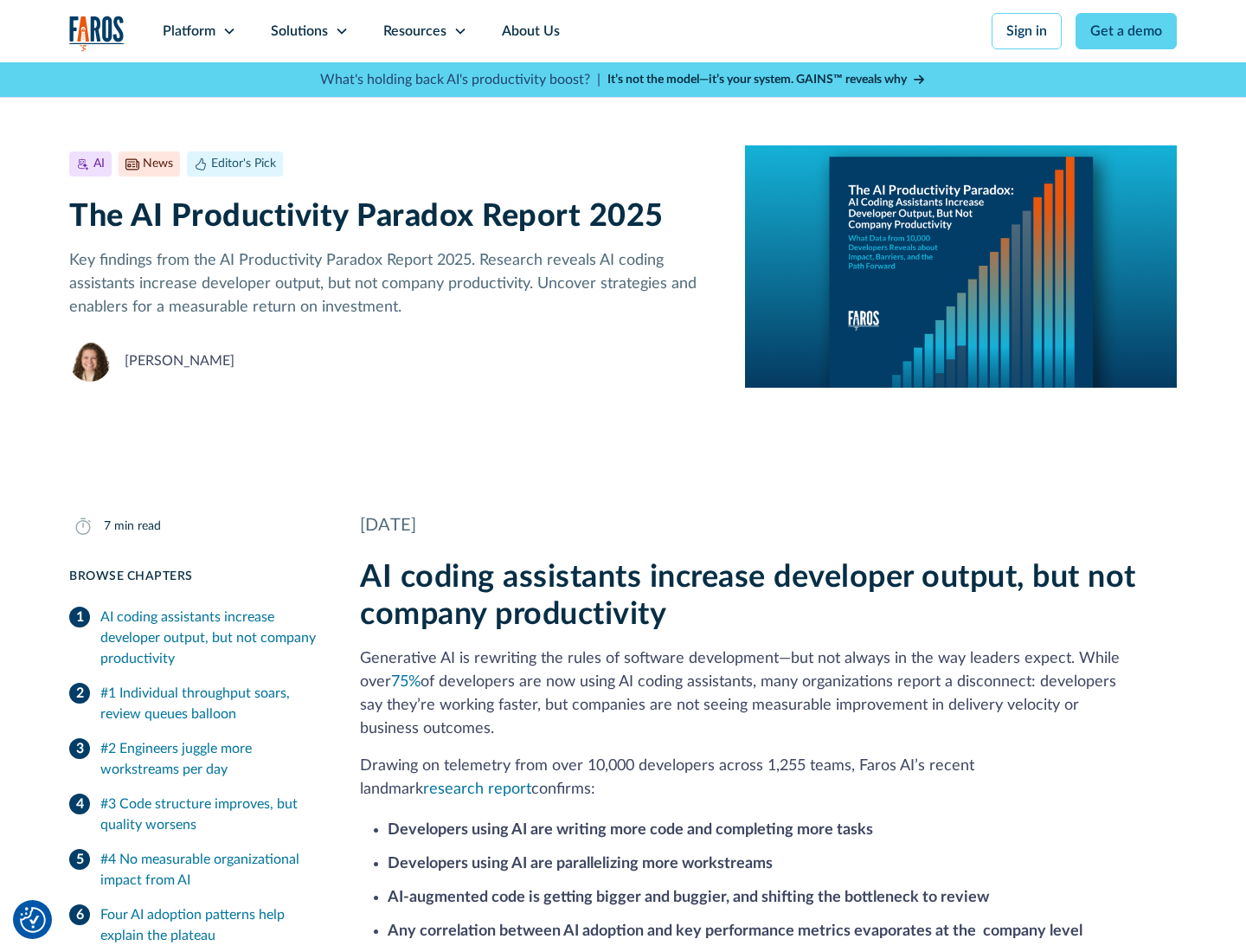
click at [459, 31] on icon at bounding box center [459, 31] width 14 height 14
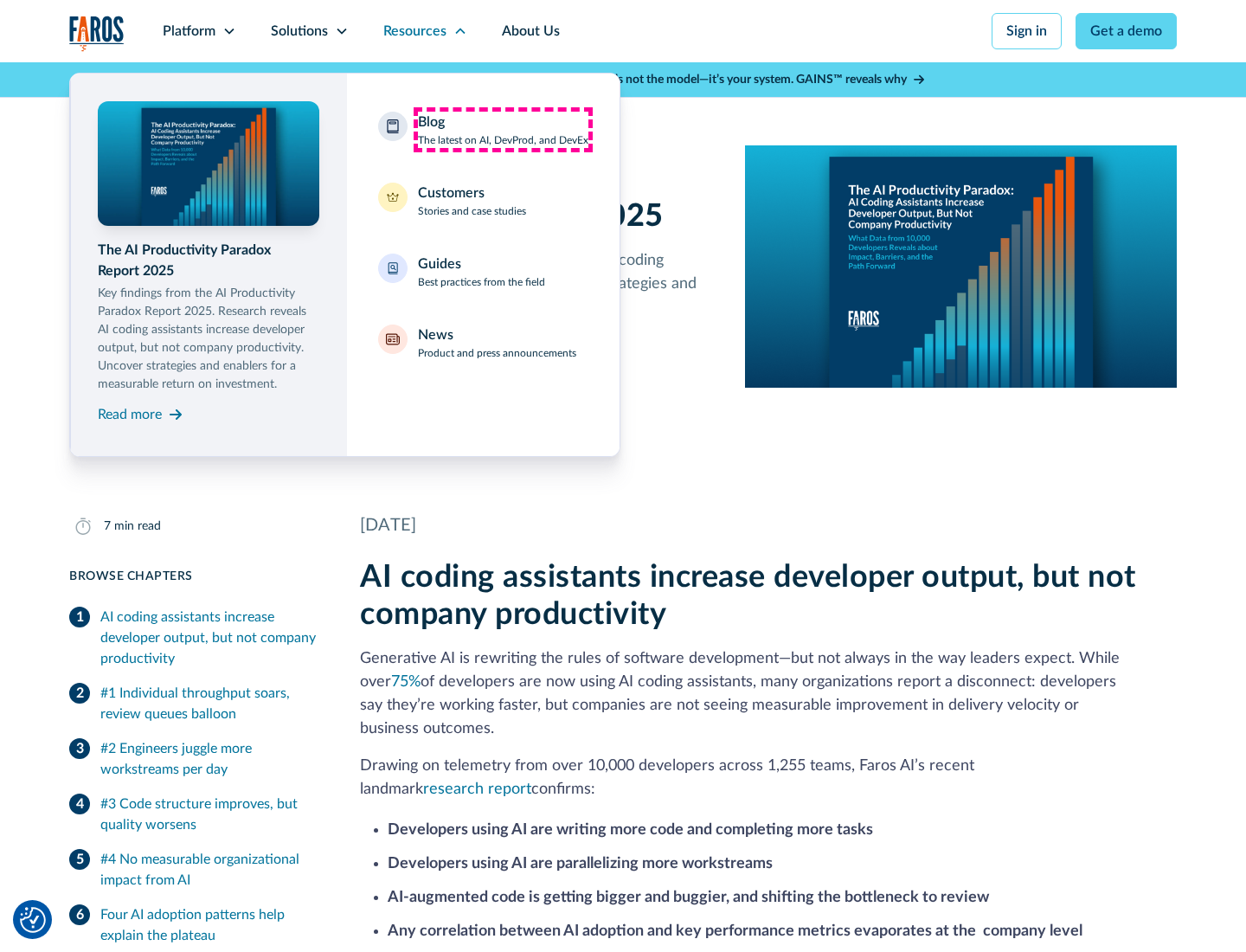
click at [502, 130] on div "Blog The latest on AI, DevProd, and DevEx" at bounding box center [503, 130] width 171 height 37
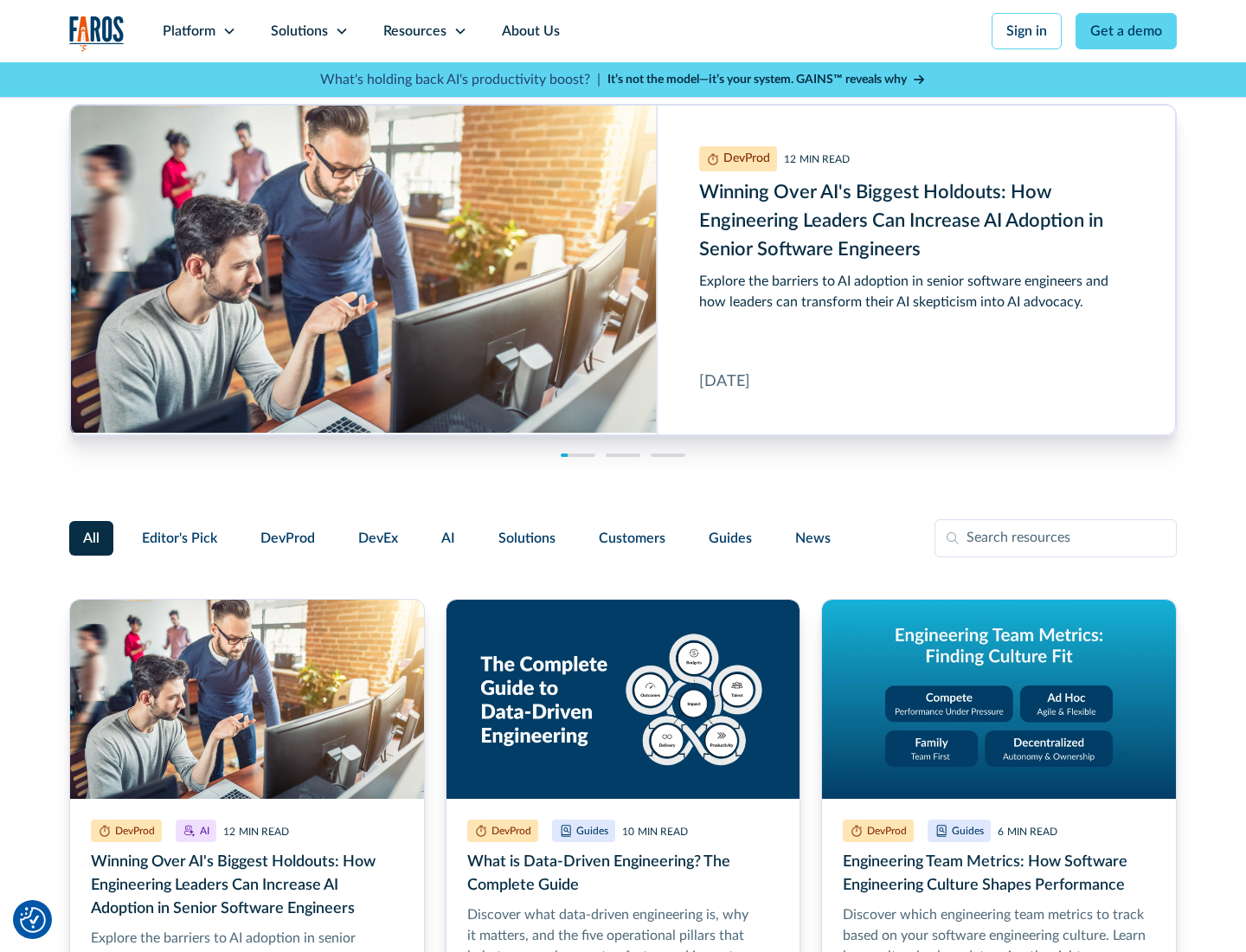
click at [1127, 31] on link "Get a demo" at bounding box center [1126, 31] width 101 height 37
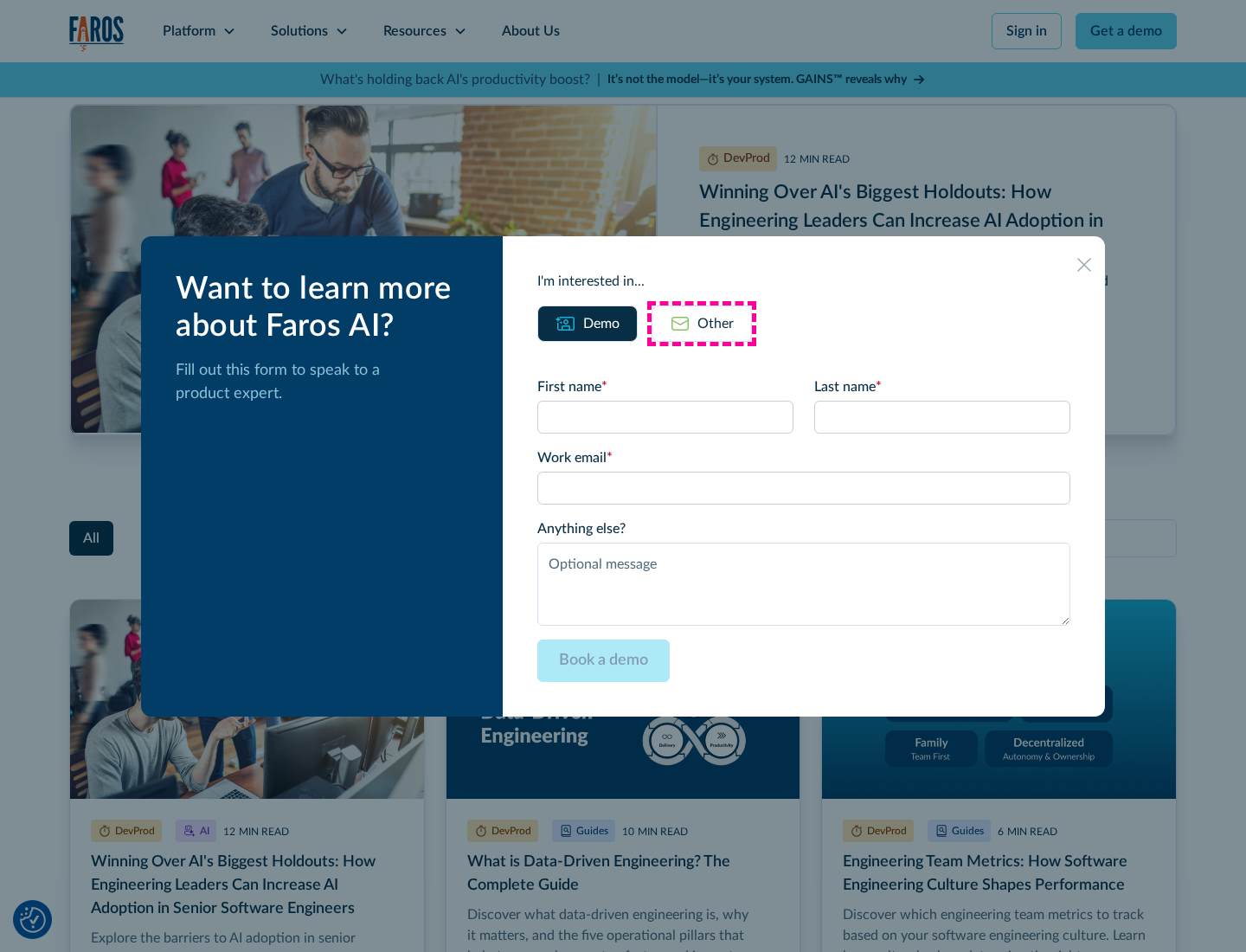
click at [702, 323] on div "Other" at bounding box center [716, 323] width 37 height 21
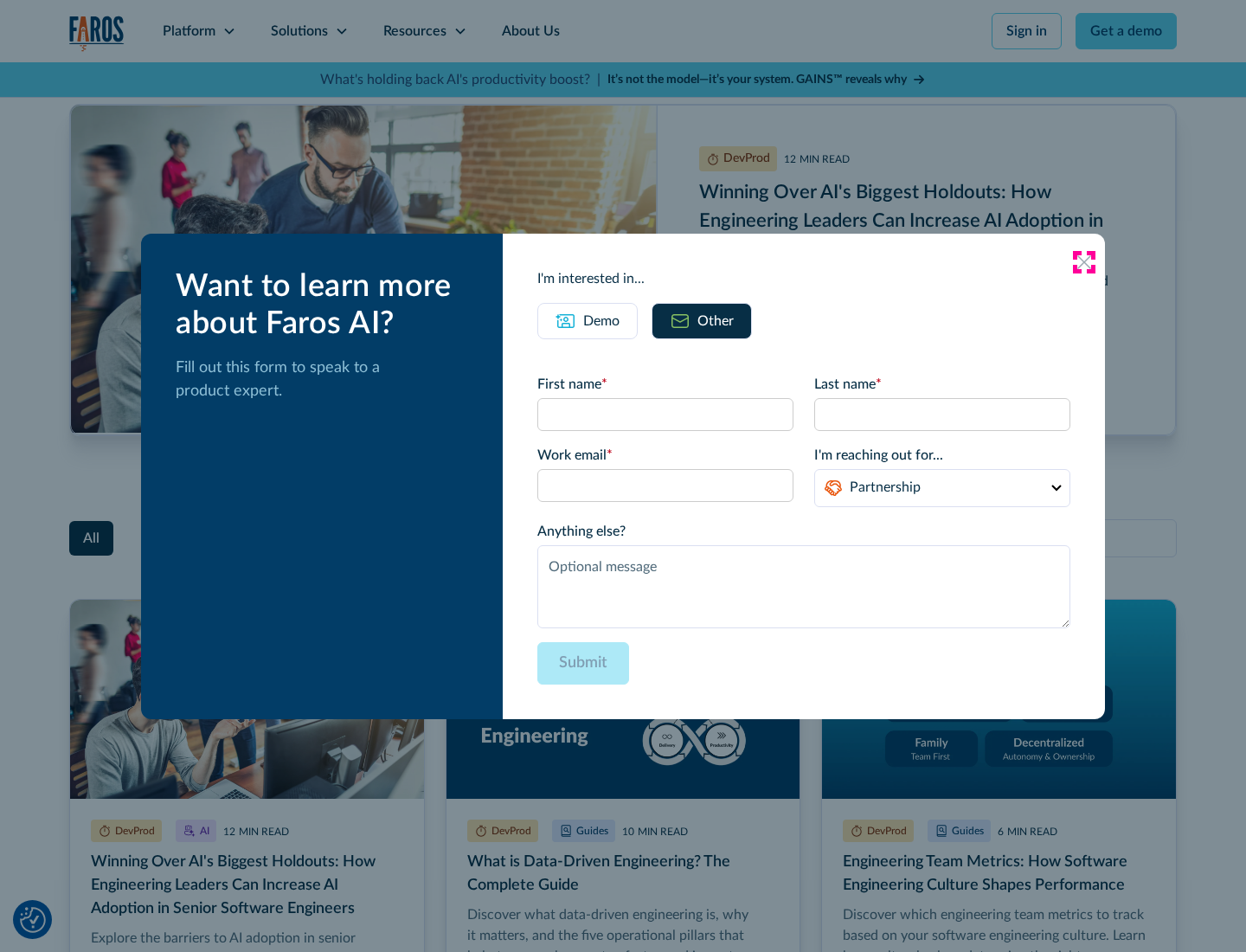
click at [1084, 261] on icon at bounding box center [1084, 261] width 14 height 14
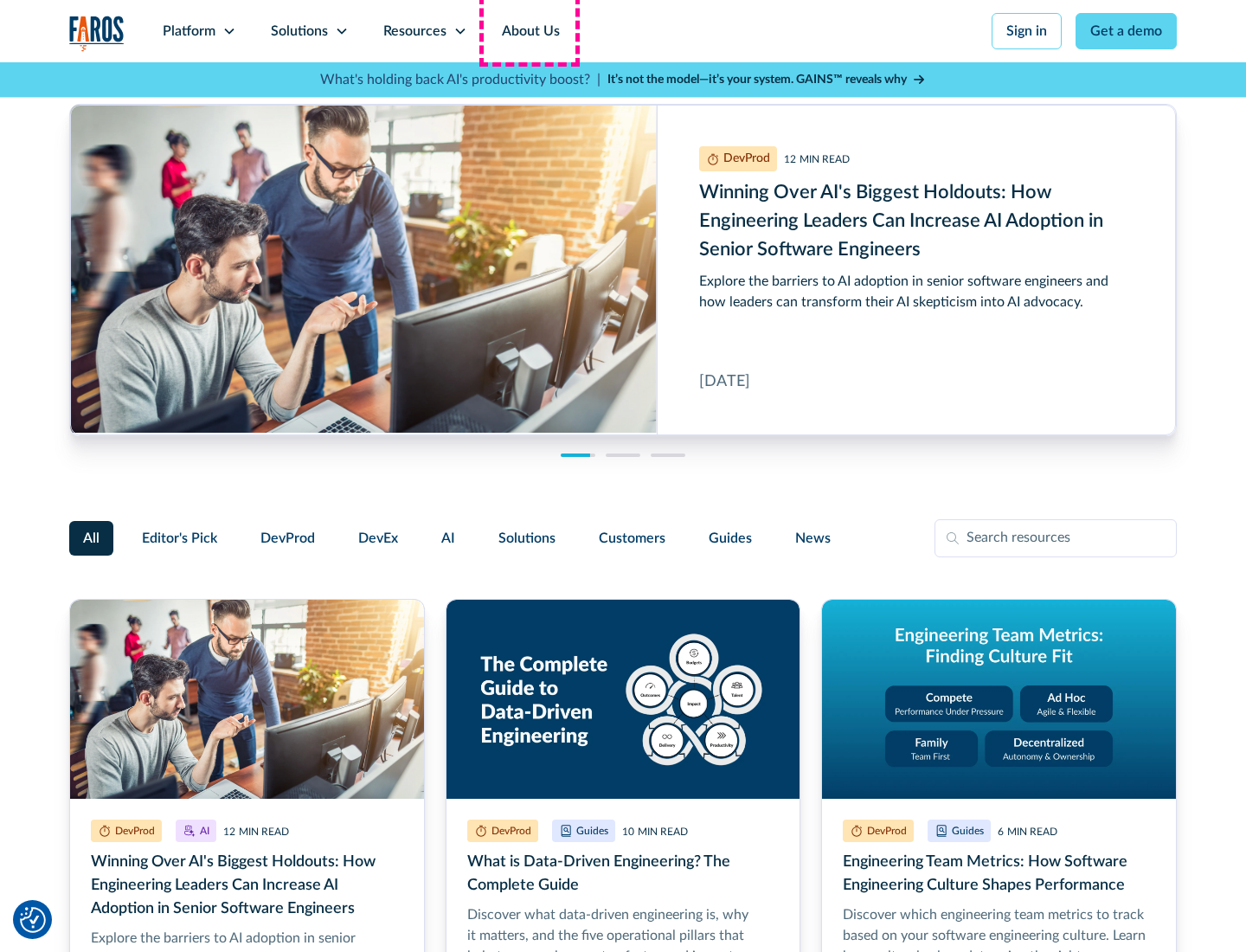
click at [529, 31] on link "About Us" at bounding box center [531, 31] width 92 height 62
